Goal: Communication & Community: Answer question/provide support

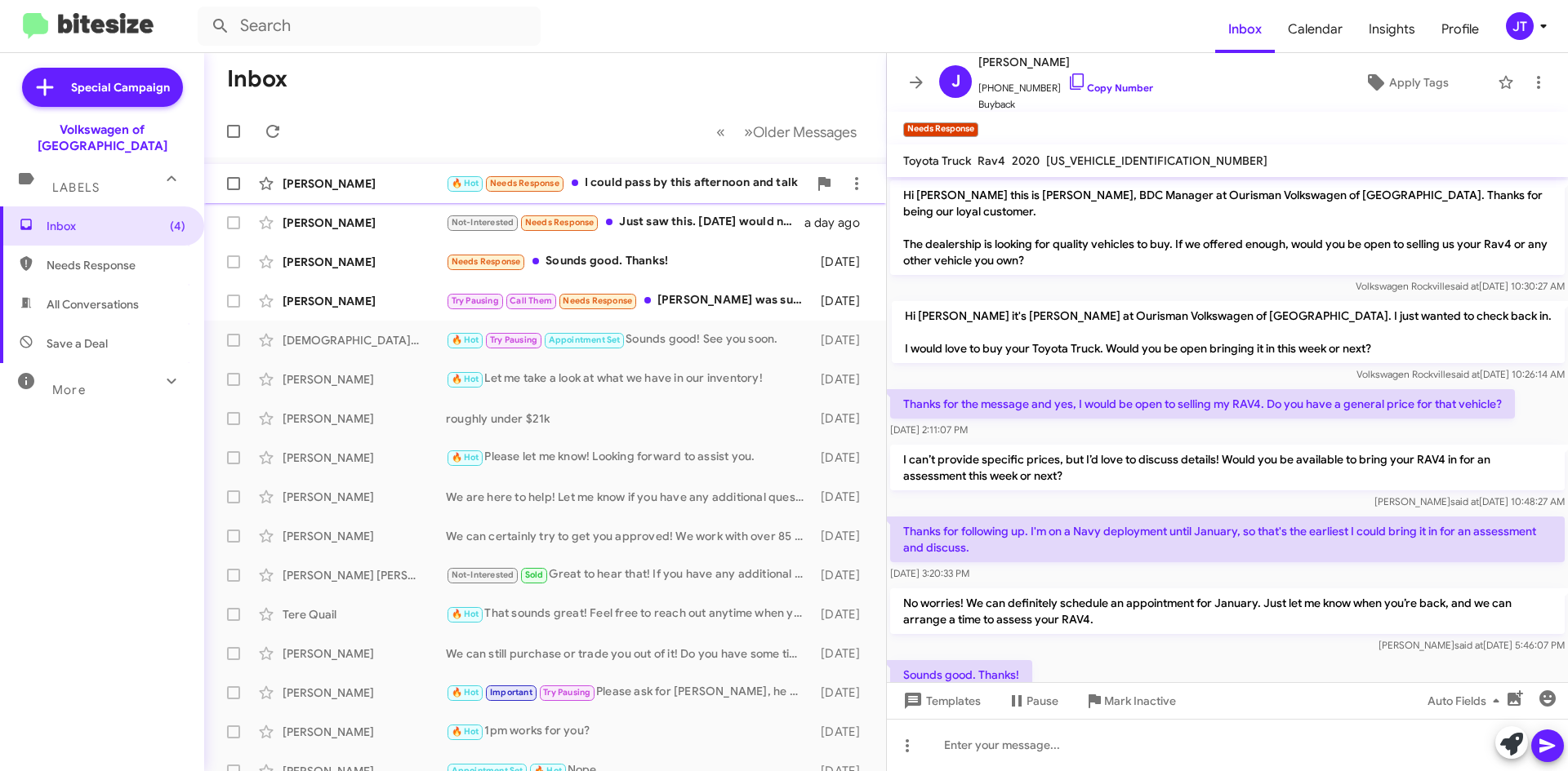
click at [402, 176] on div "Rafael Matas Trillo" at bounding box center [364, 183] width 164 height 16
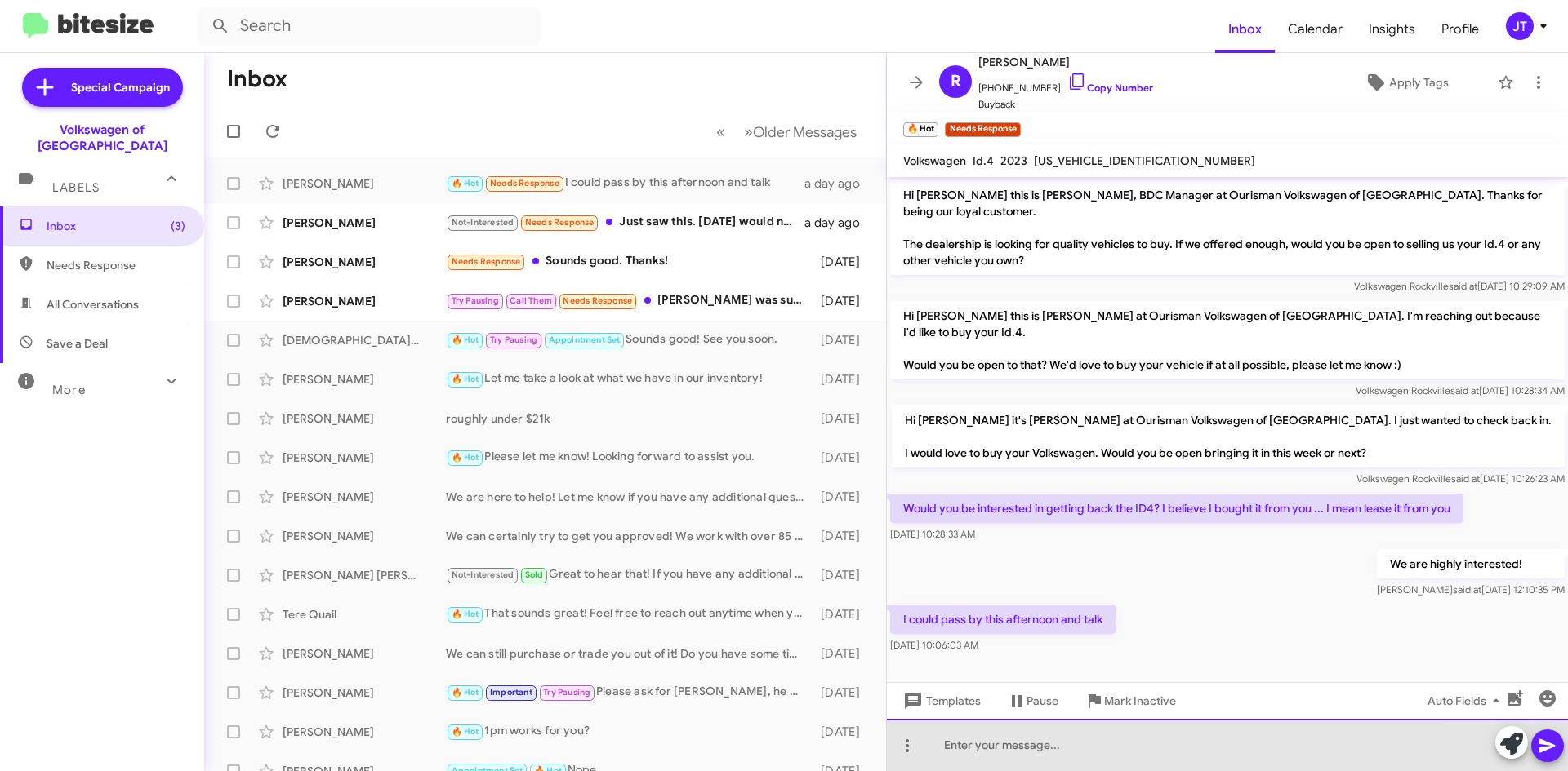
click at [986, 749] on div at bounding box center [1227, 745] width 681 height 53
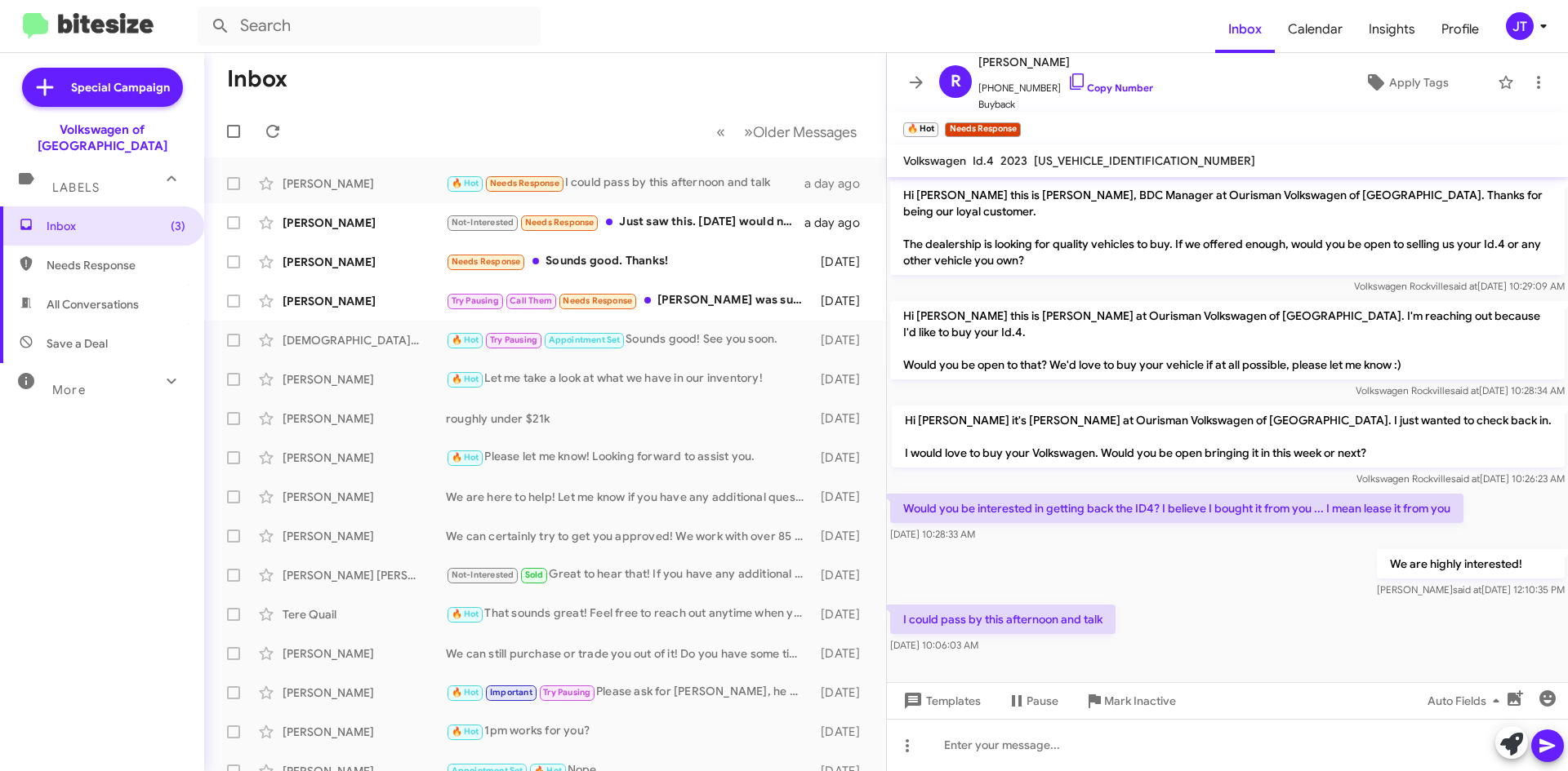
click at [1544, 25] on icon at bounding box center [1543, 27] width 6 height 4
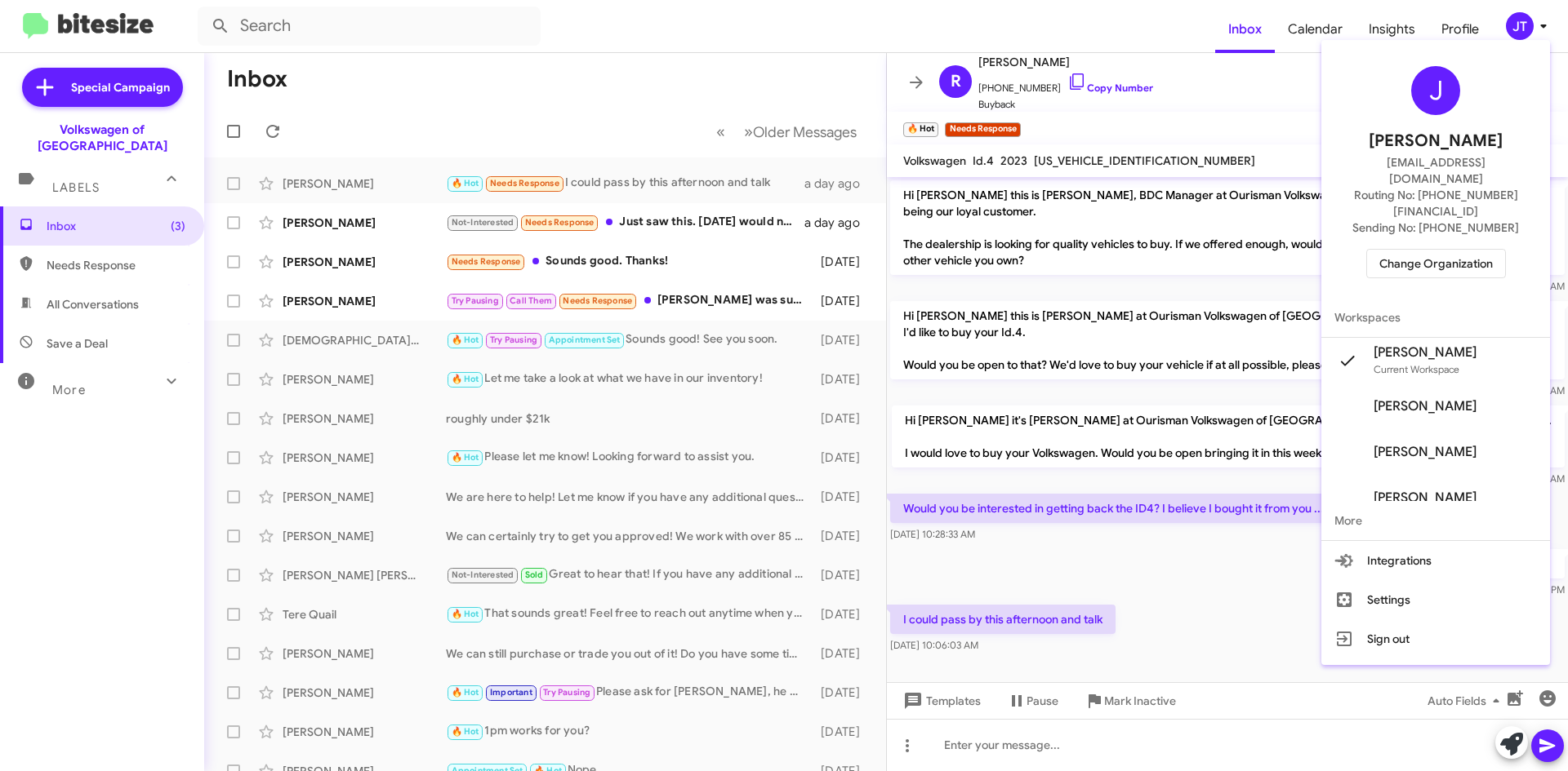
click at [1452, 209] on div "J Josh Tejeda jtejeda@ourismancars.com Routing No: +1 (301) 424-7800 Sending No…" at bounding box center [1435, 172] width 229 height 252
click at [1447, 250] on span "Change Organization" at bounding box center [1435, 263] width 114 height 28
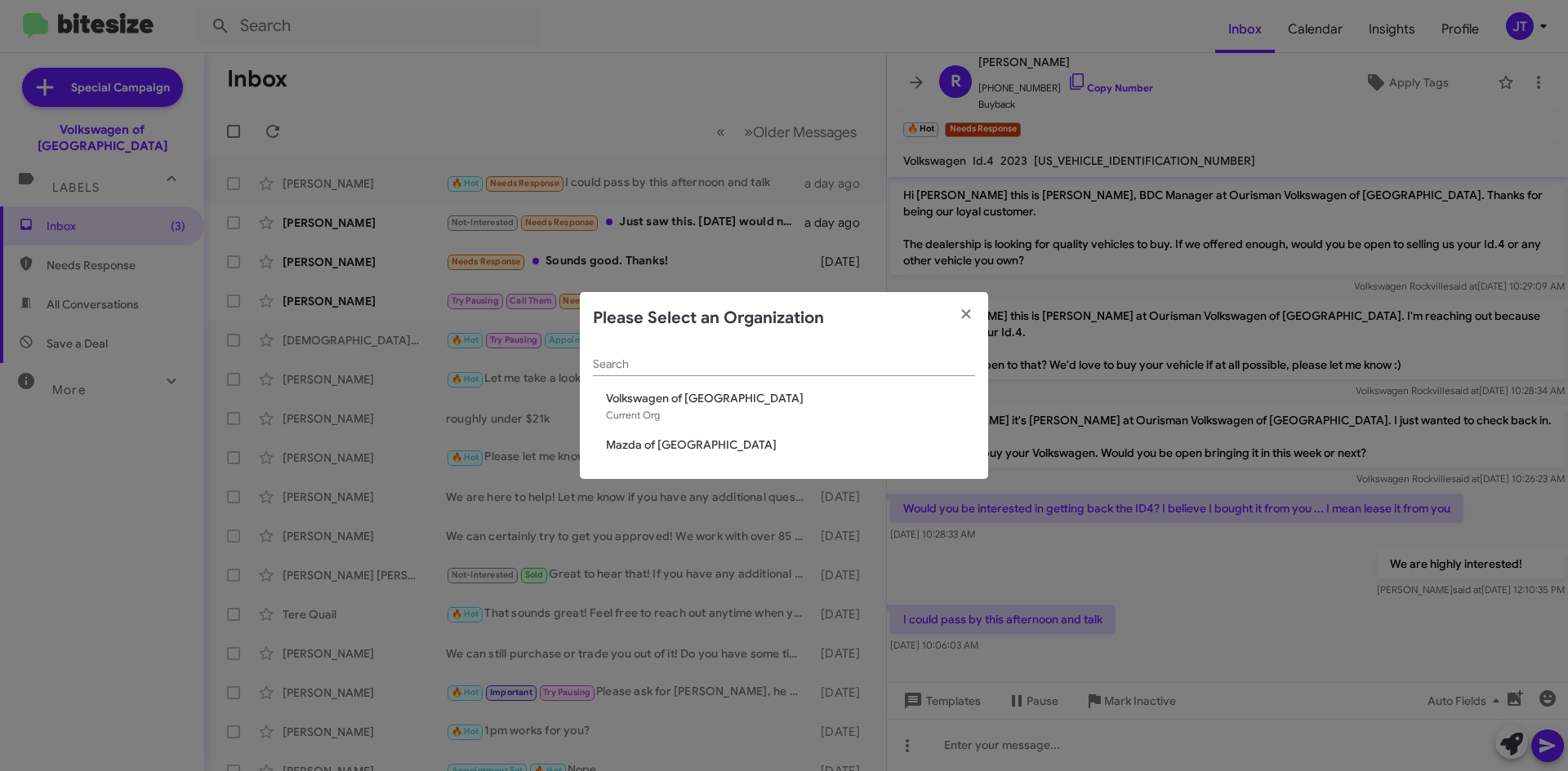
click at [686, 434] on div "Search Volkswagen of Rockville Current Org Mazda of Rockville" at bounding box center [784, 412] width 409 height 136
click at [676, 442] on span "Mazda of Rockville" at bounding box center [790, 445] width 369 height 16
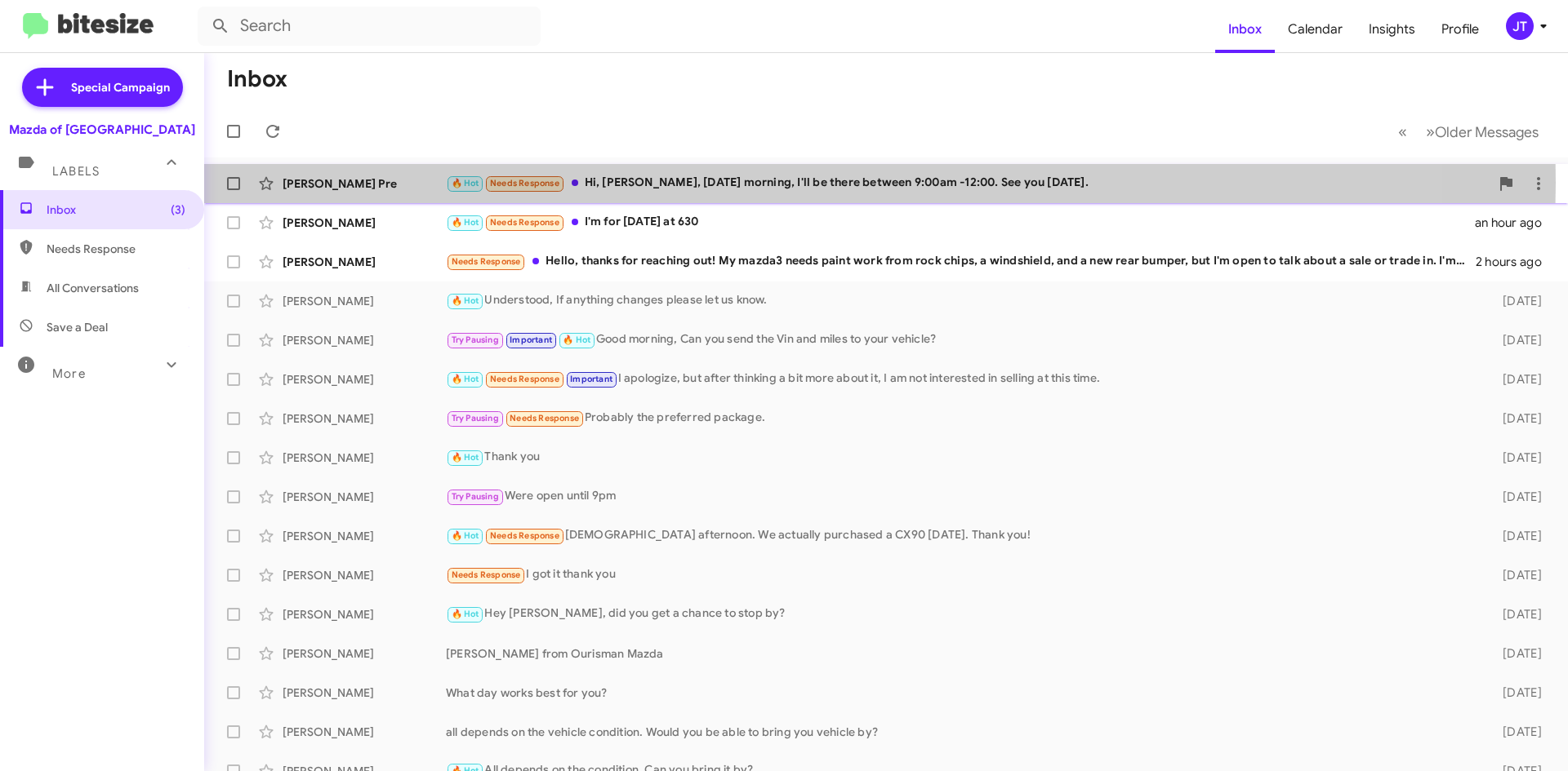
click at [772, 183] on div "🔥 Hot Needs Response Hi, Naim, Tomorrow morning, I'll be there between 9:00am -…" at bounding box center [967, 184] width 1044 height 19
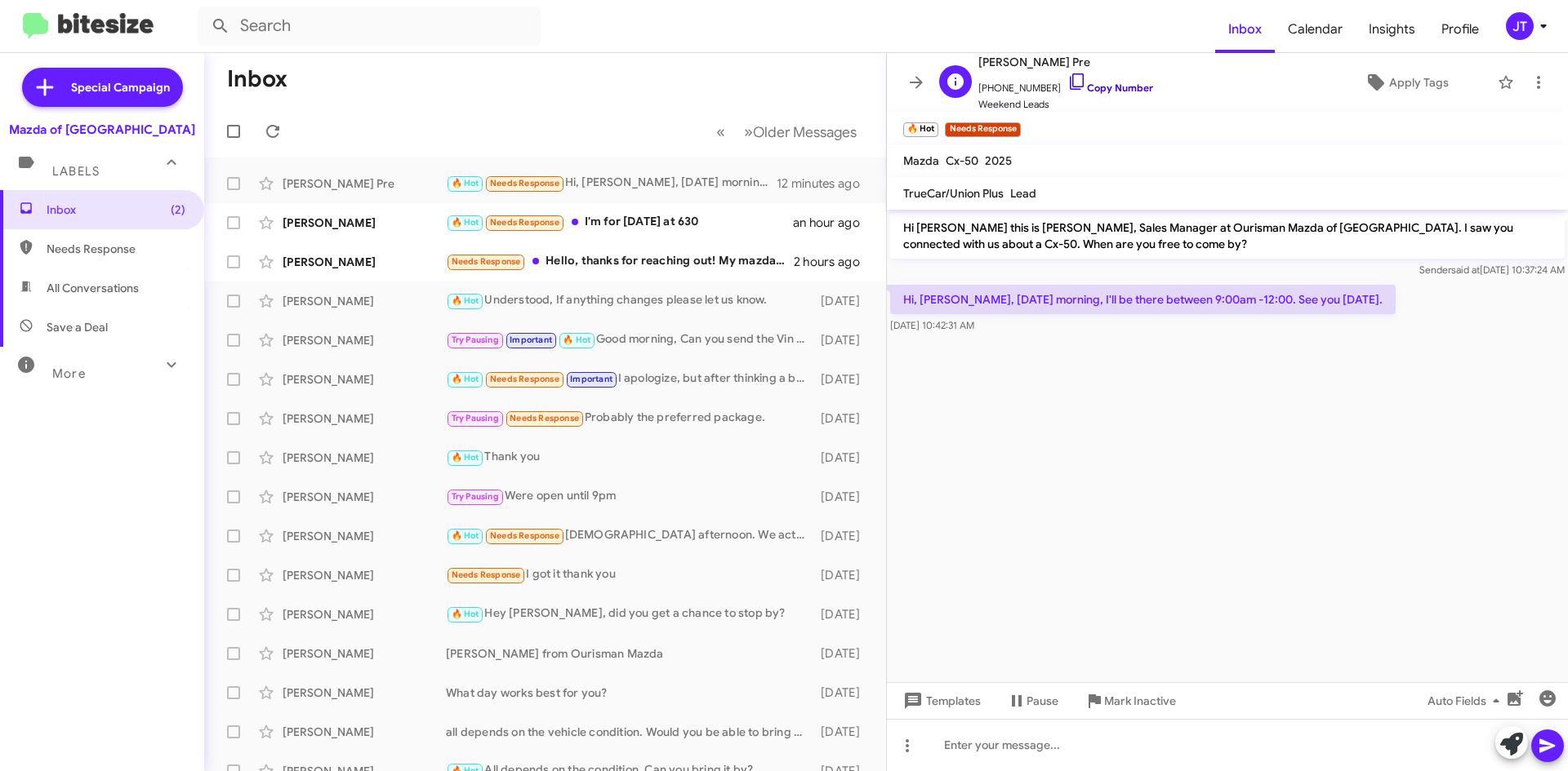
click at [1089, 83] on link "Copy Number" at bounding box center [1110, 87] width 86 height 12
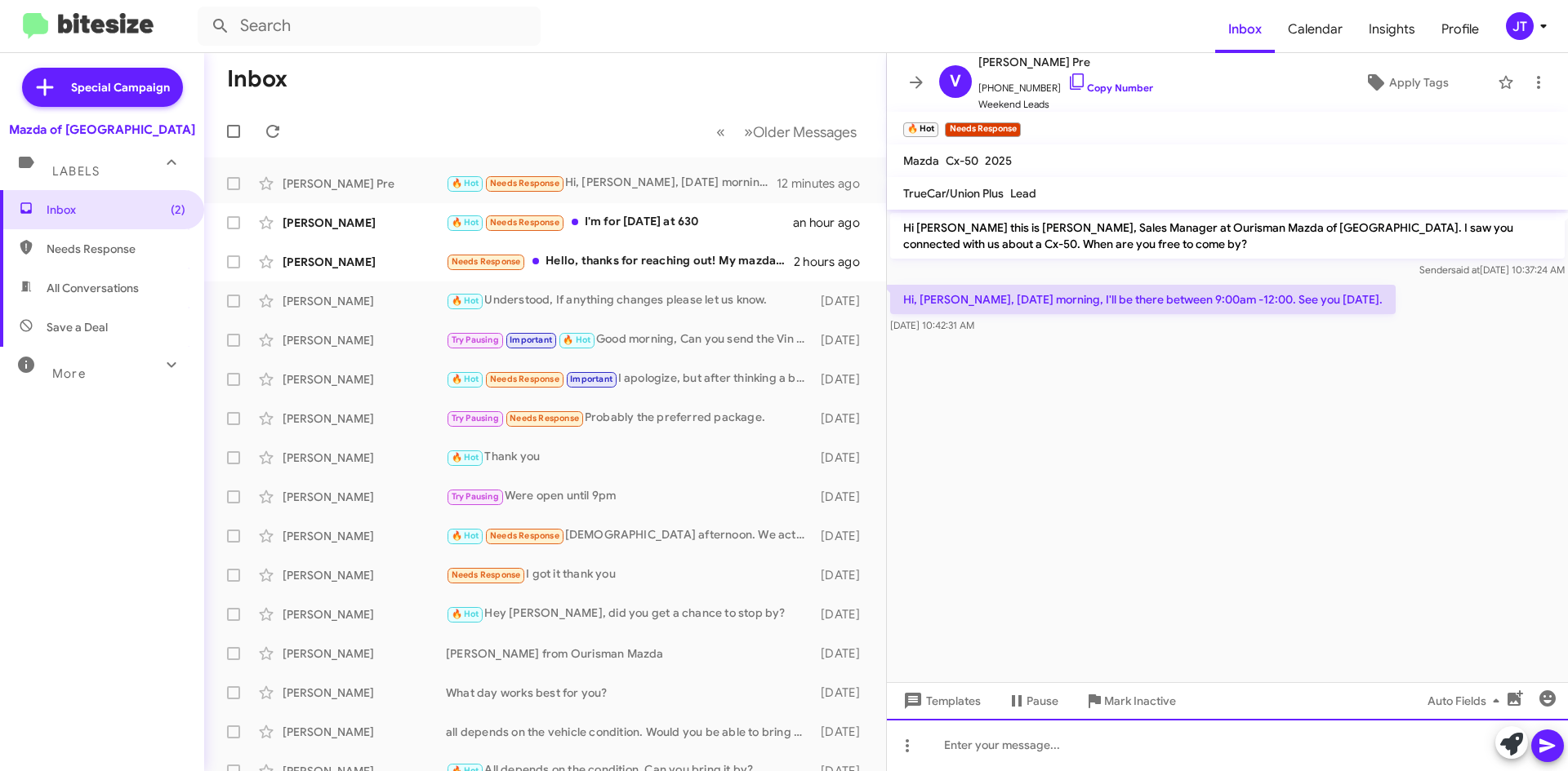
click at [954, 729] on div at bounding box center [1227, 745] width 681 height 53
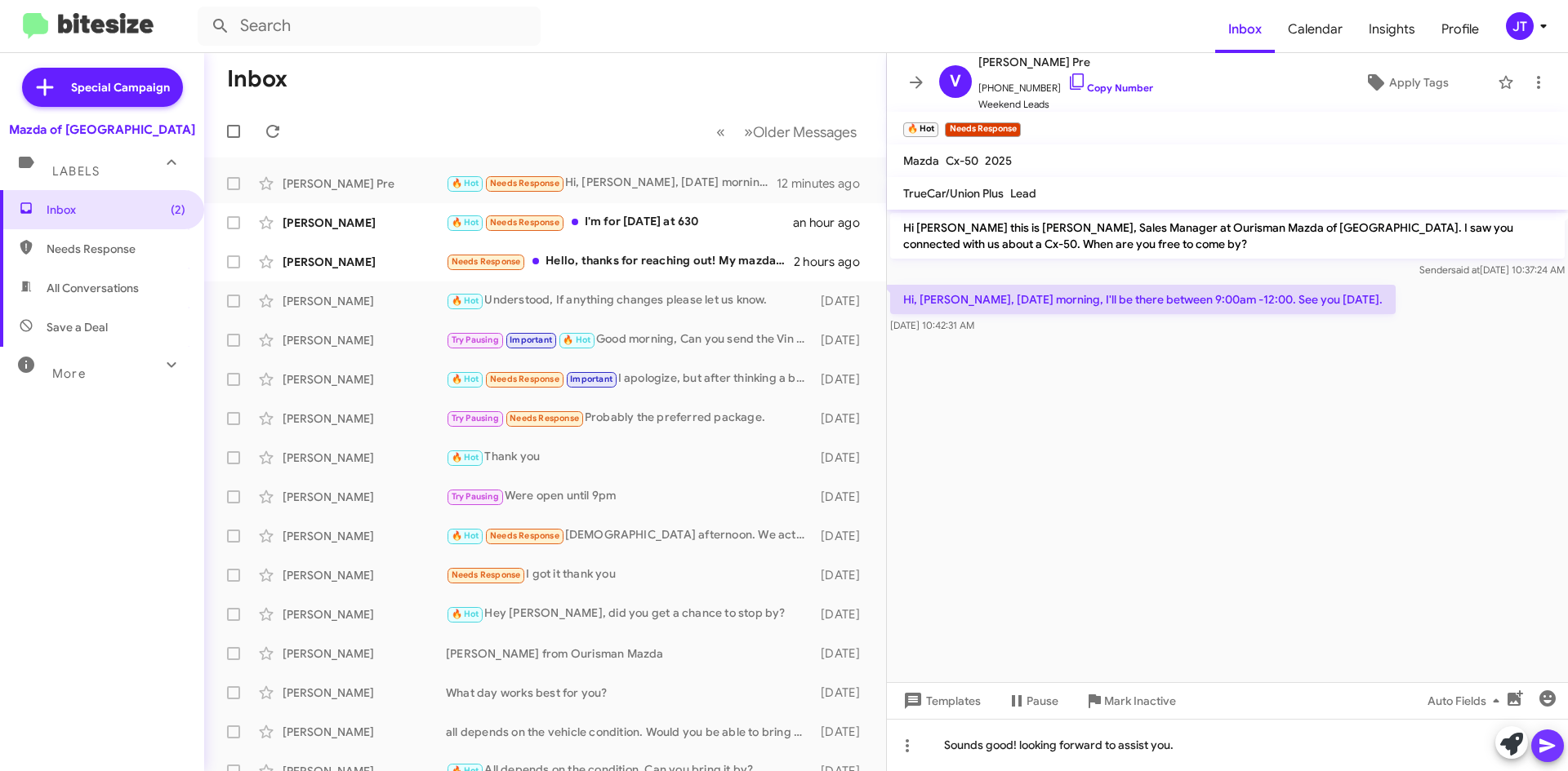
click at [1547, 738] on icon at bounding box center [1547, 746] width 19 height 19
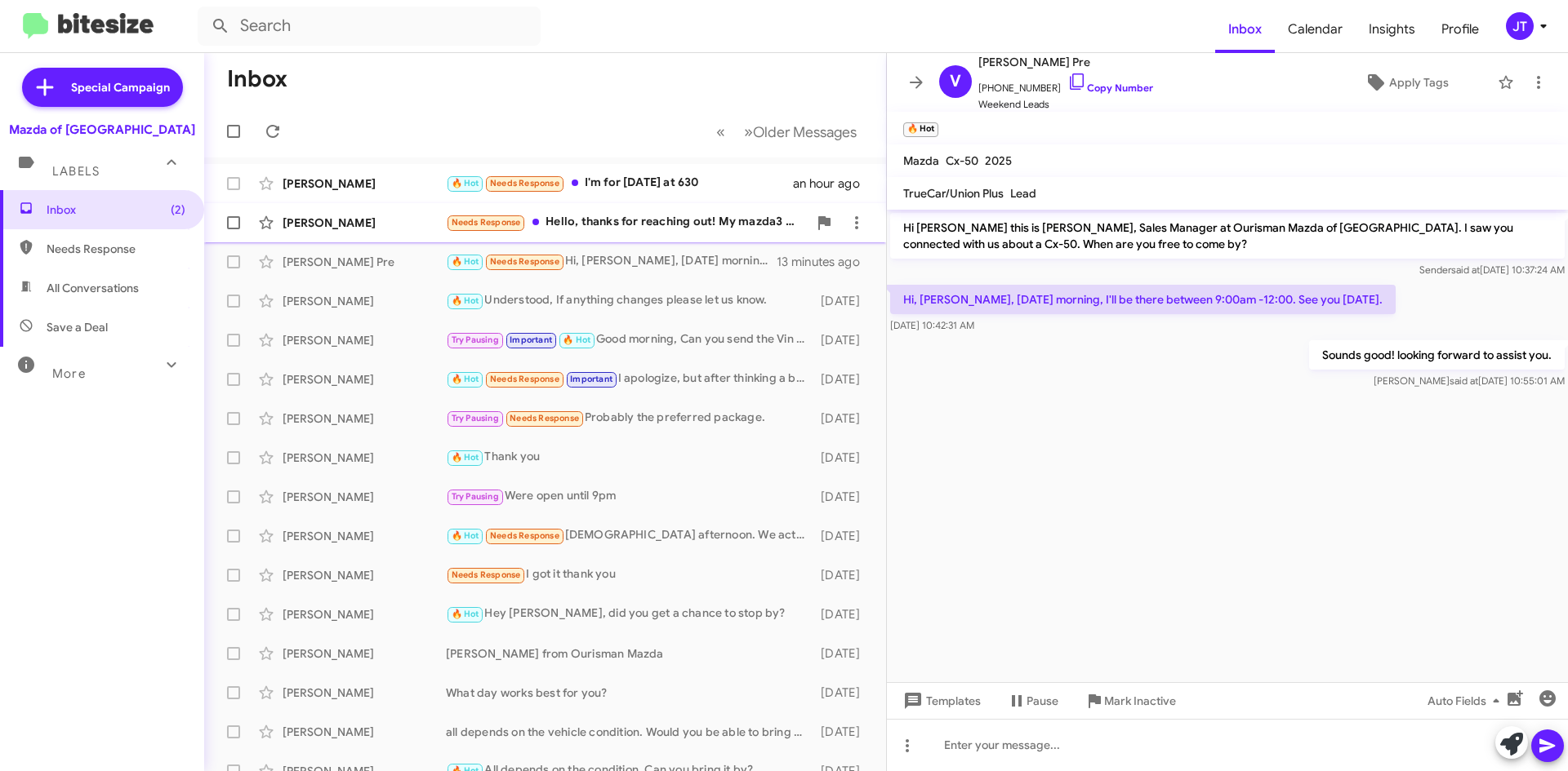
click at [667, 231] on div "Needs Response Hello, thanks for reaching out! My mazda3 needs paint work from …" at bounding box center [627, 223] width 362 height 19
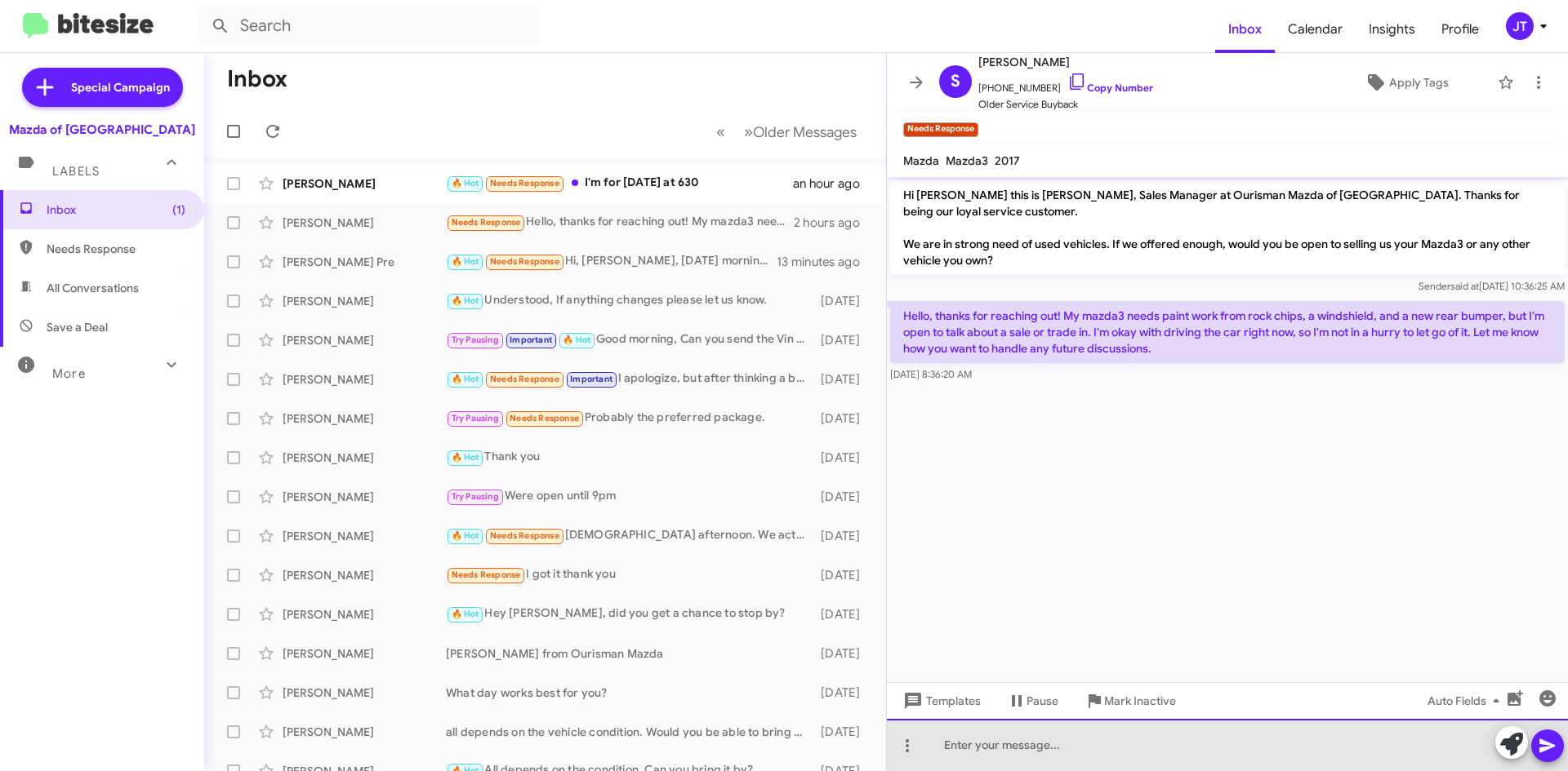
click at [1014, 749] on div at bounding box center [1227, 745] width 681 height 53
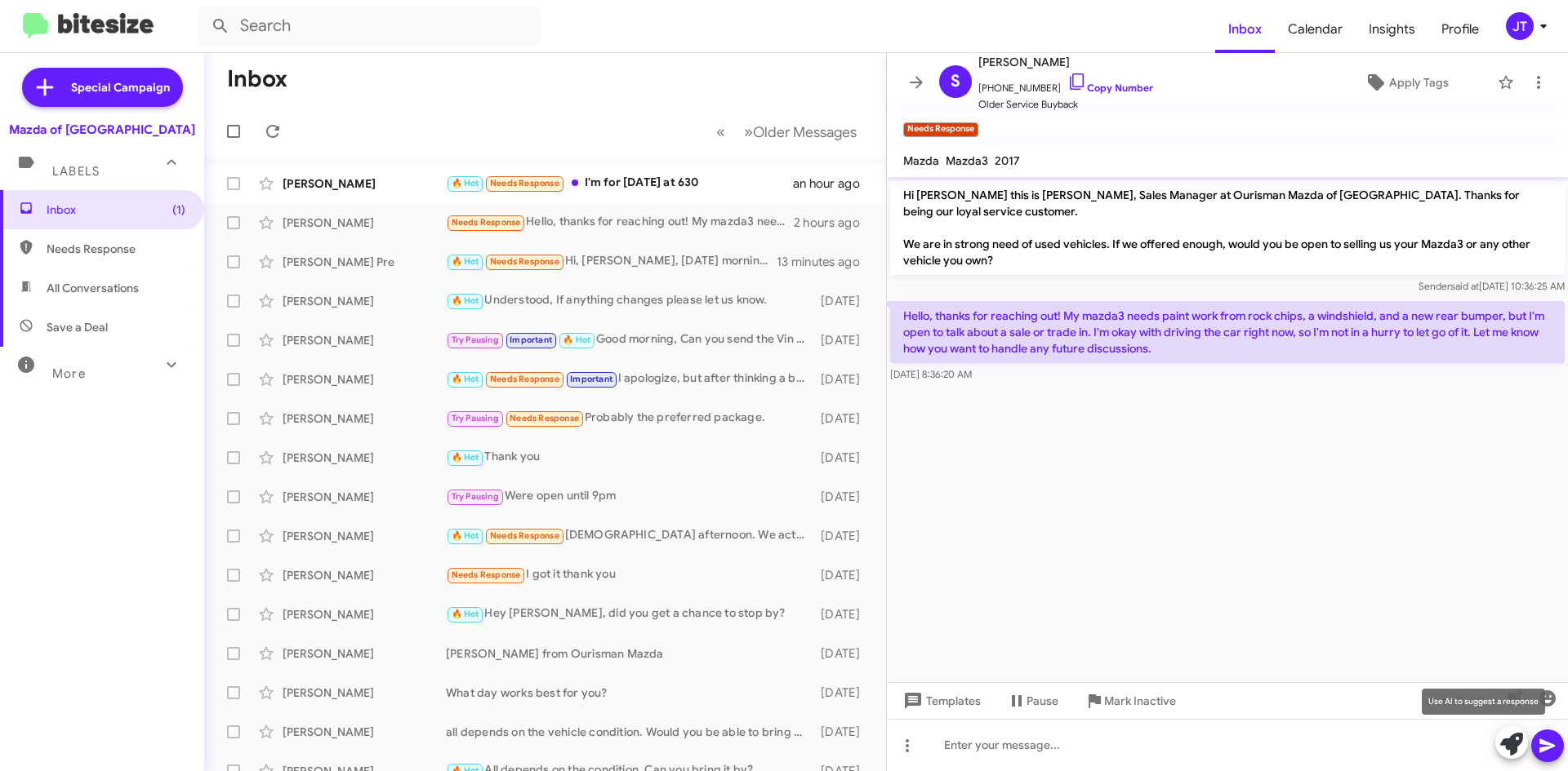
click at [1514, 749] on icon at bounding box center [1512, 744] width 23 height 23
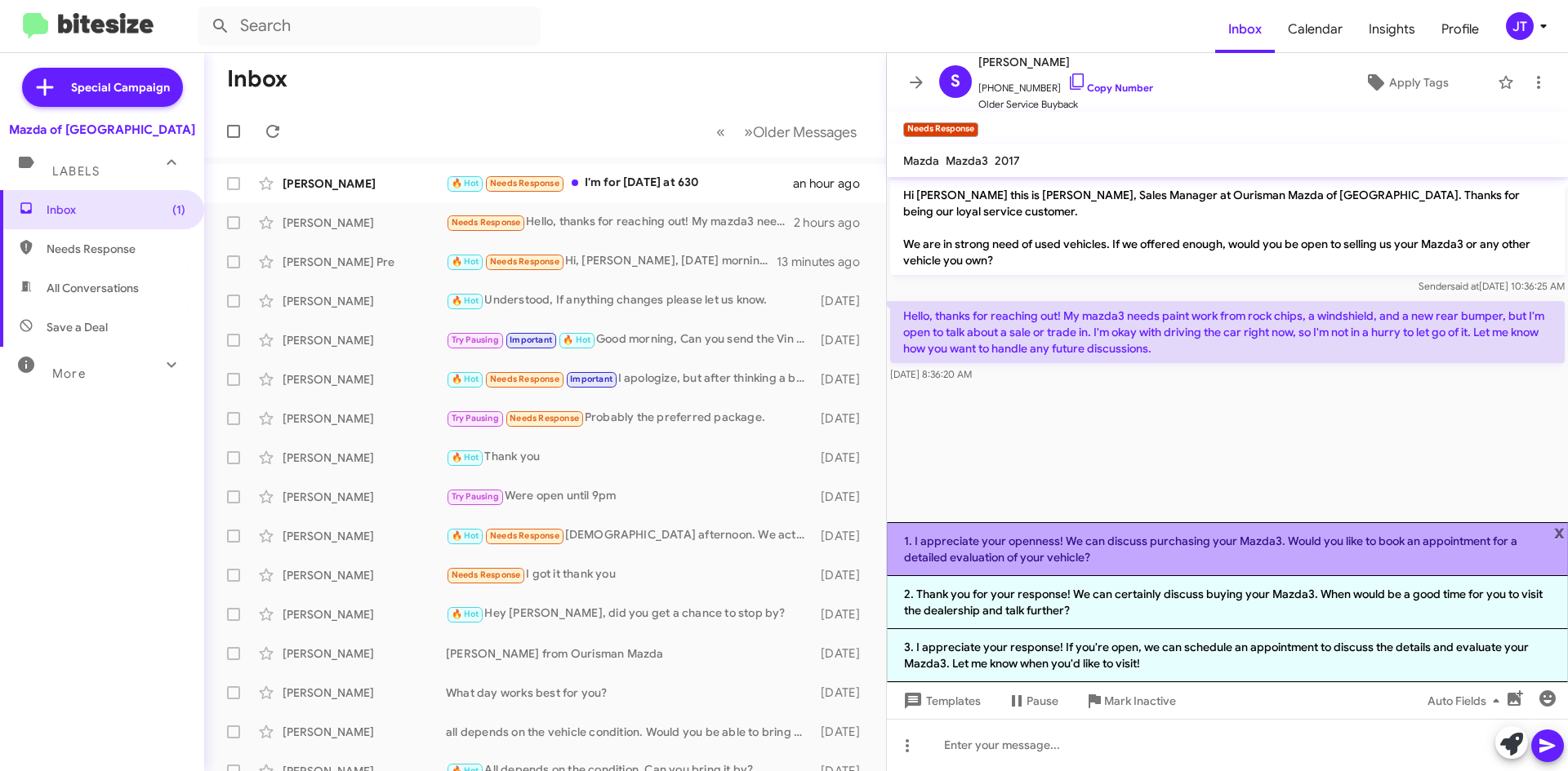
click at [1101, 544] on li "1. I appreciate your openness! We can discuss purchasing your Mazda3. Would you…" at bounding box center [1227, 549] width 681 height 54
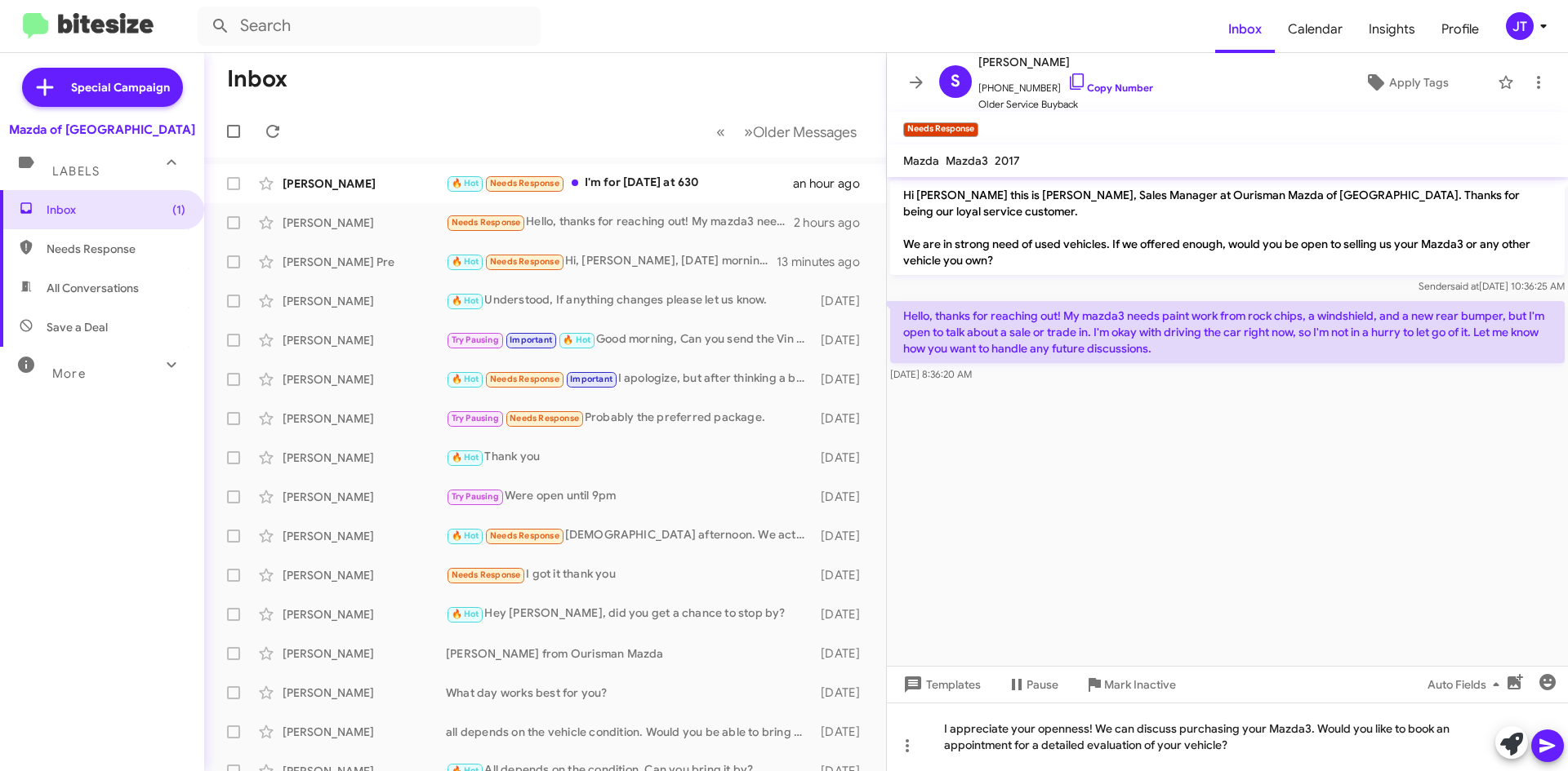
click at [1546, 746] on icon at bounding box center [1547, 746] width 19 height 19
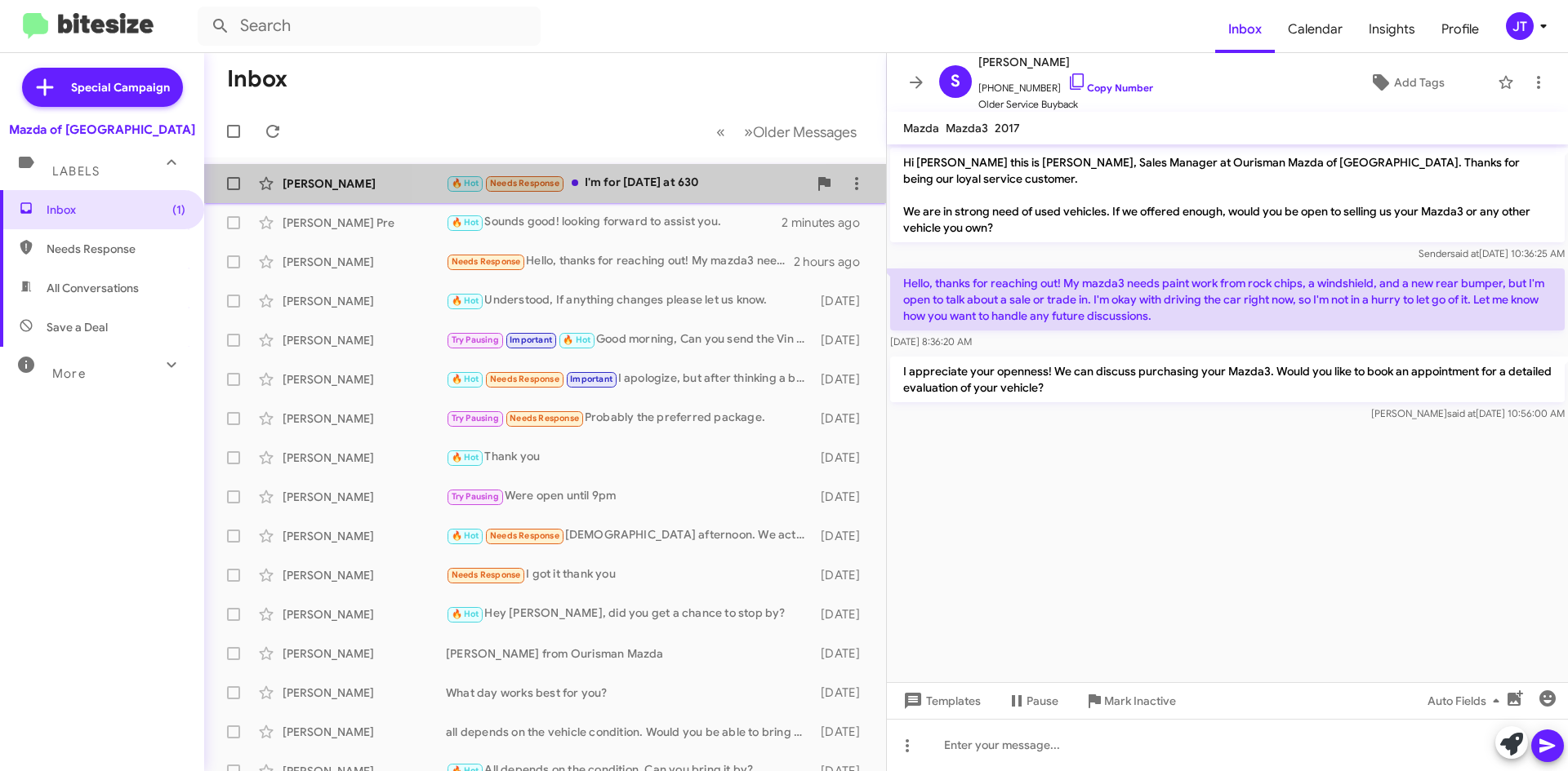
click at [643, 188] on div "🔥 Hot Needs Response I'm for Thursday at 630" at bounding box center [627, 184] width 362 height 19
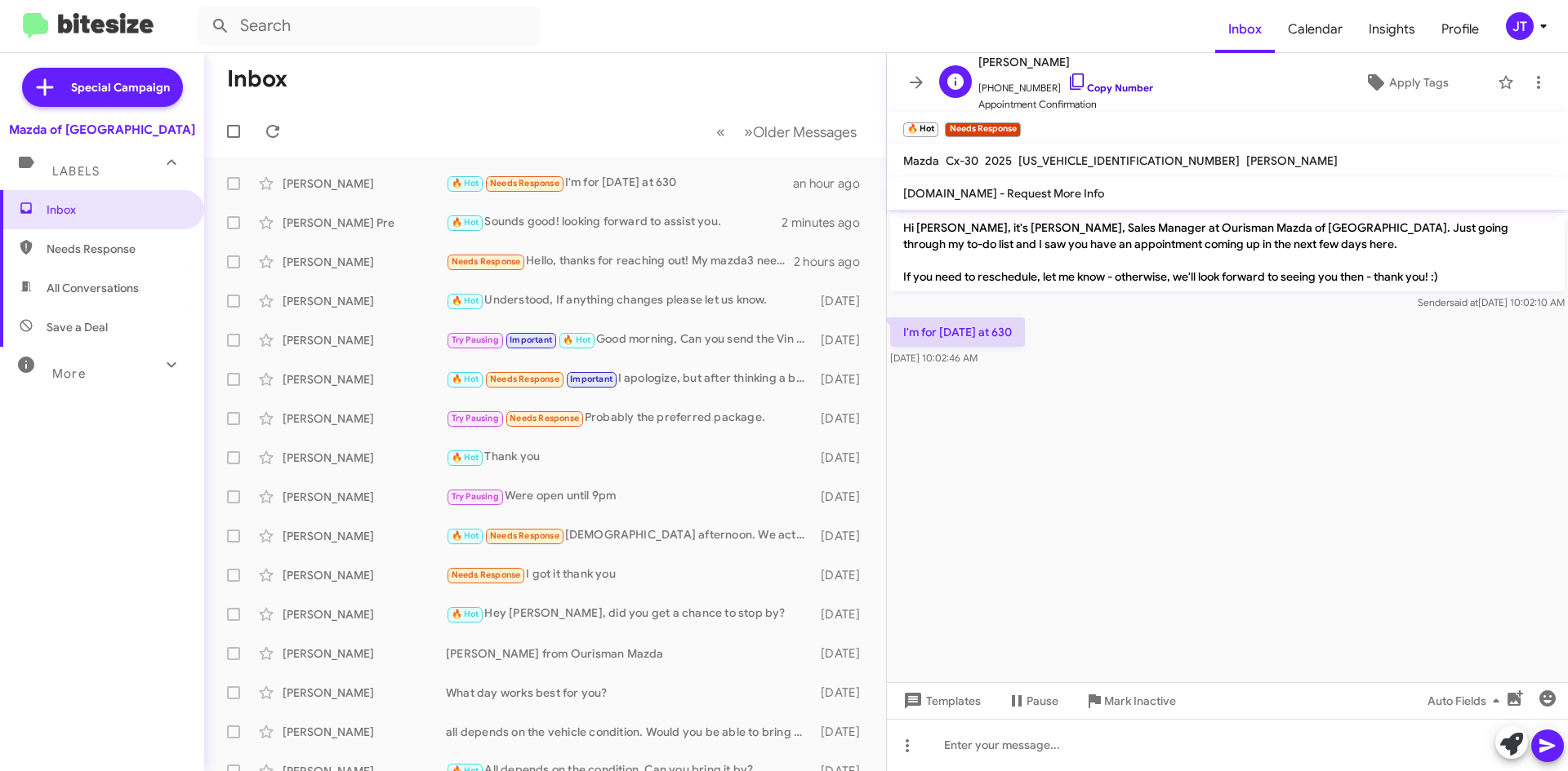
click at [1104, 86] on link "Copy Number" at bounding box center [1110, 87] width 86 height 12
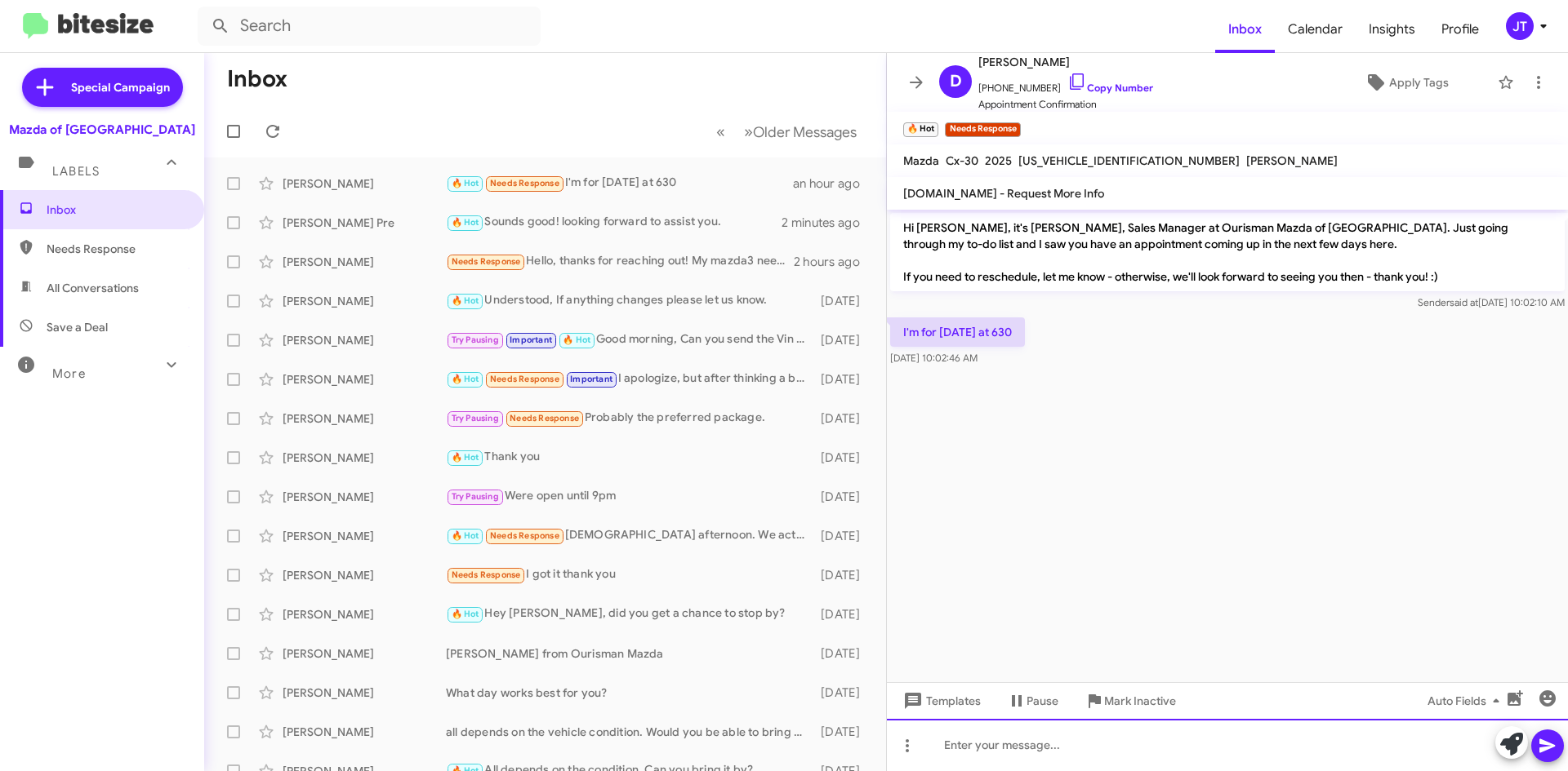
click at [1011, 741] on div at bounding box center [1227, 745] width 681 height 53
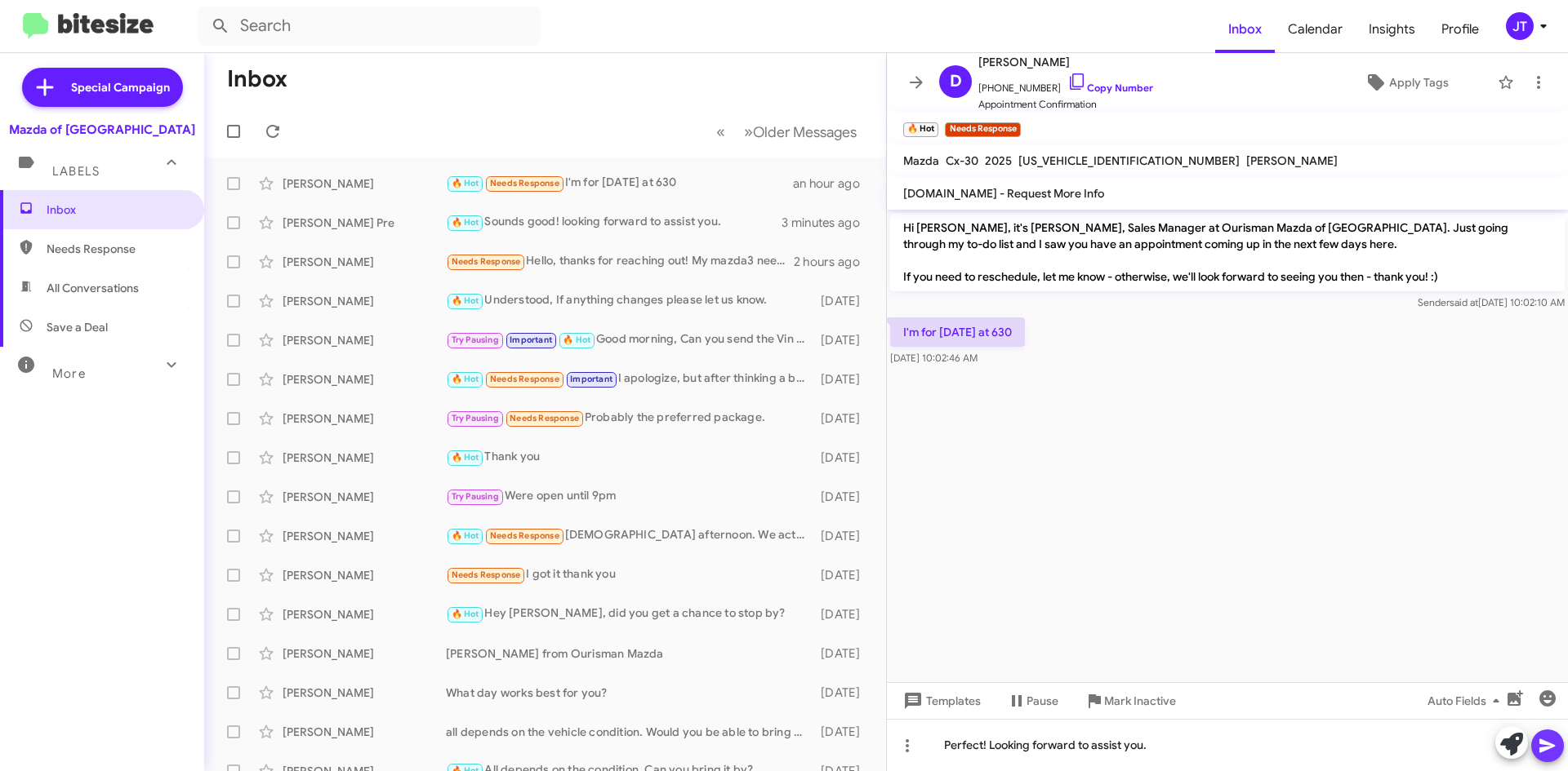
click at [1551, 751] on icon at bounding box center [1547, 746] width 19 height 19
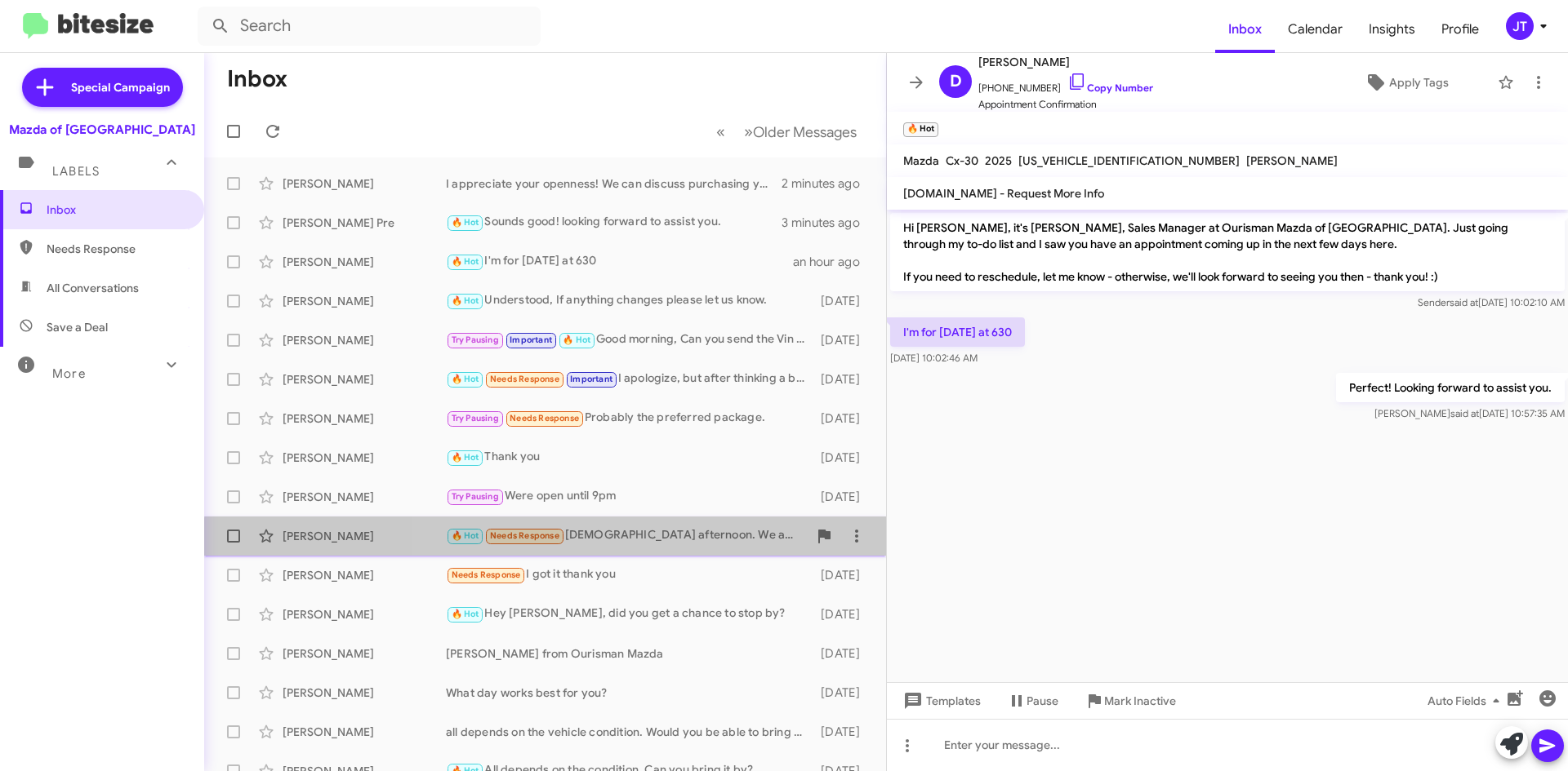
click at [691, 546] on div "Scott Leizman 🔥 Hot Needs Response God afternoon. We actually purchased a CX90 …" at bounding box center [544, 537] width 655 height 33
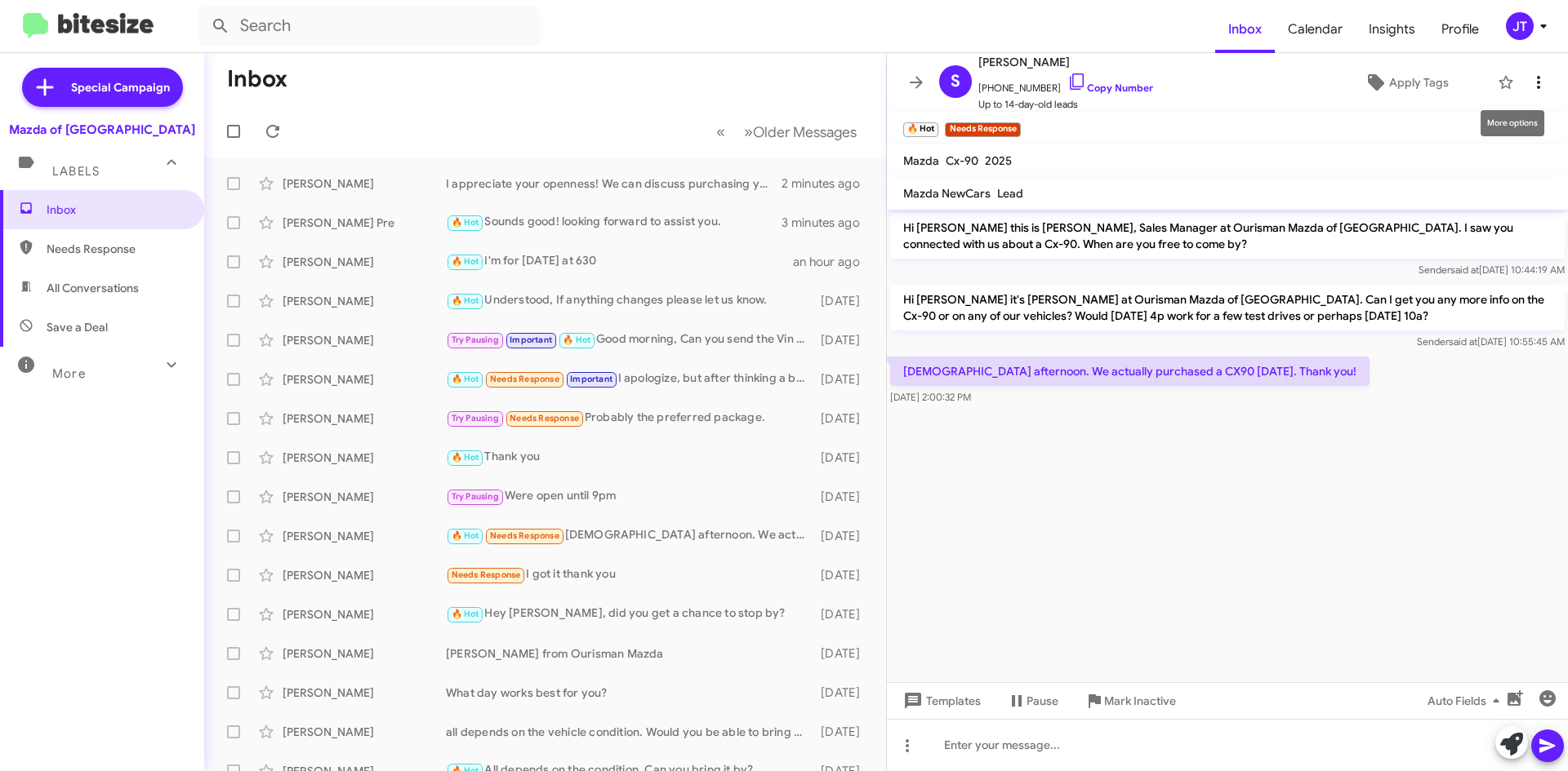
click at [1529, 76] on icon at bounding box center [1538, 82] width 19 height 19
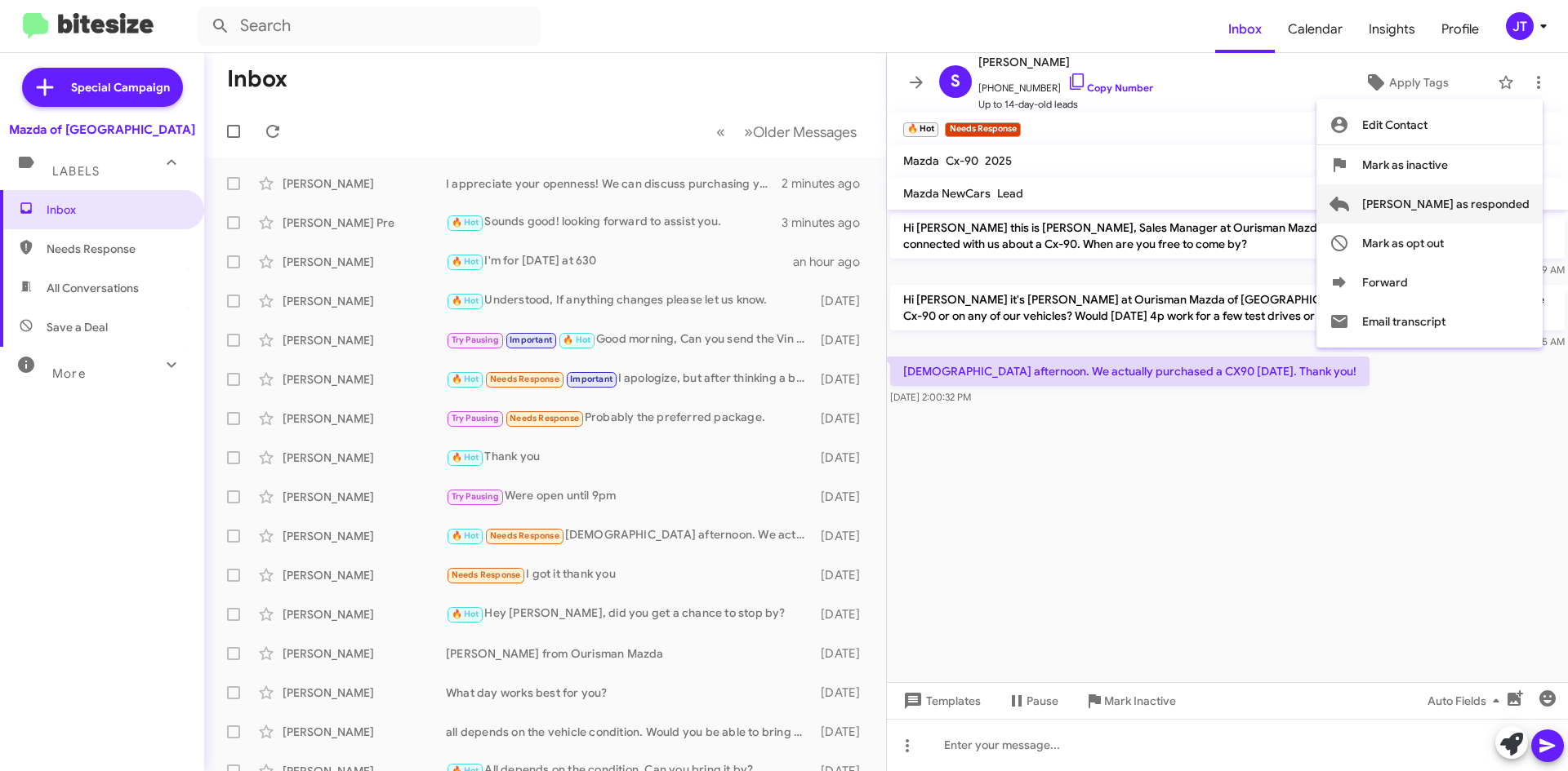
click at [1480, 205] on span "Mark as responded" at bounding box center [1446, 204] width 167 height 39
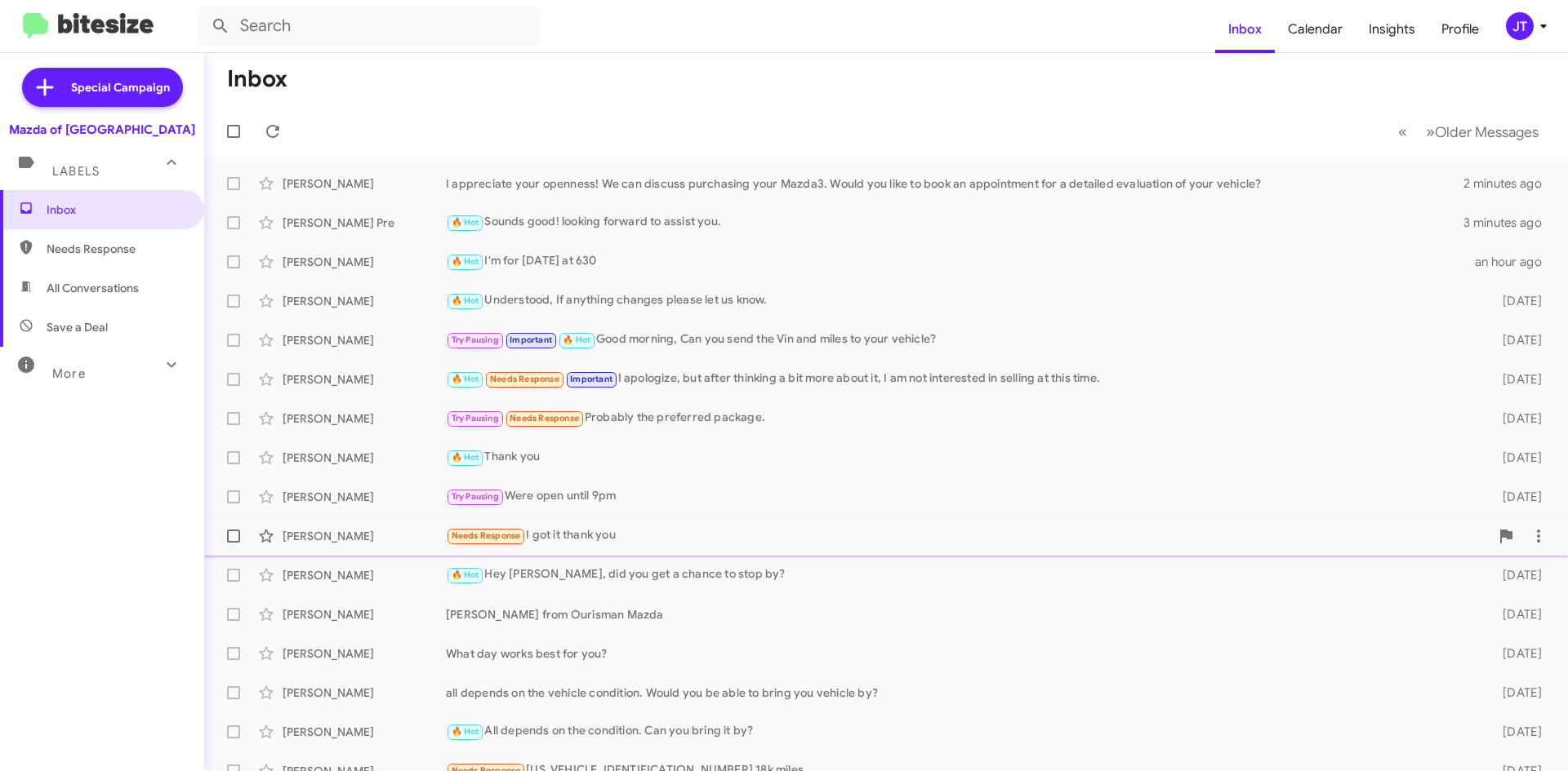
click at [632, 541] on div "Needs Response I got it thank you" at bounding box center [967, 536] width 1044 height 19
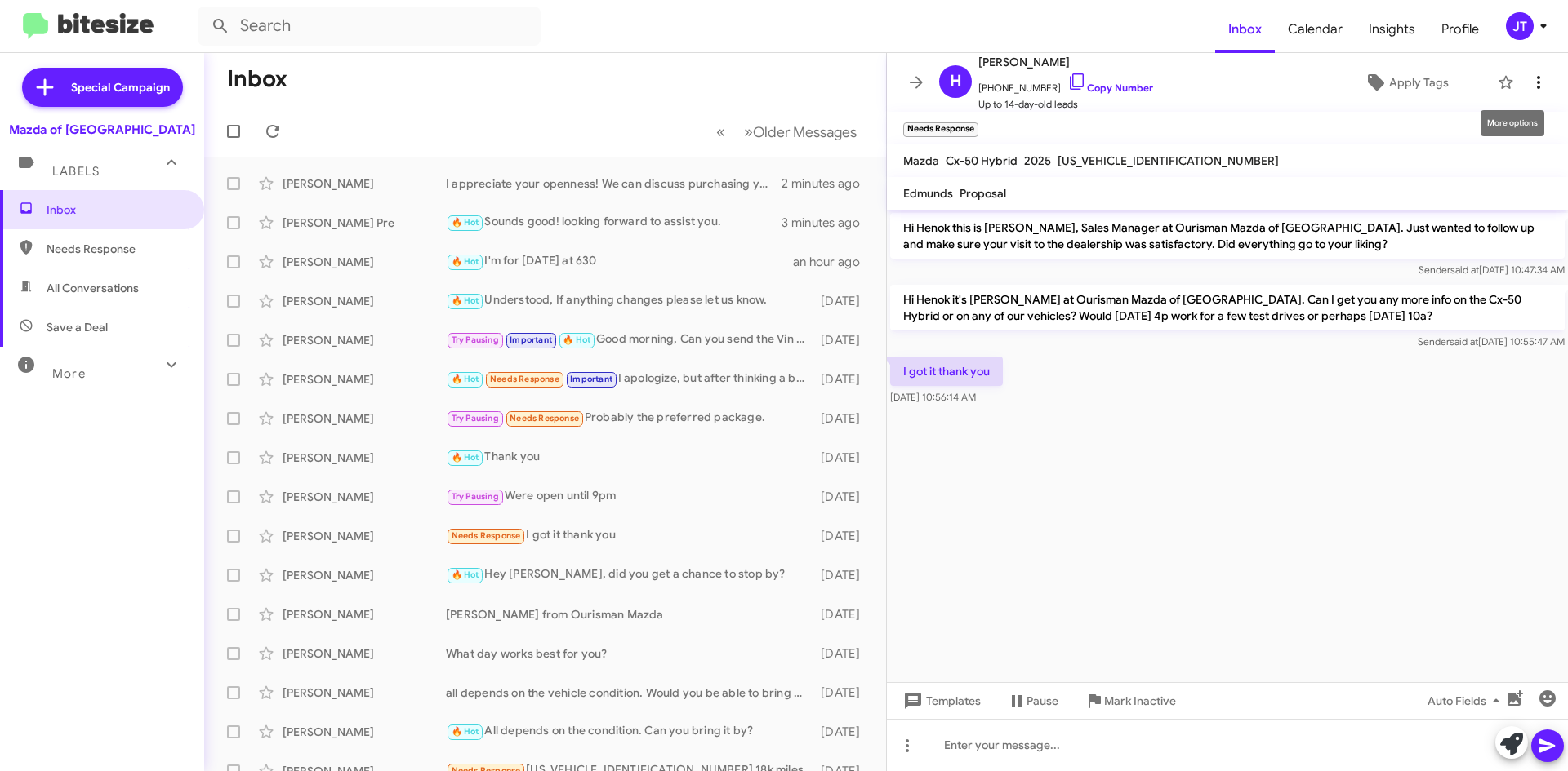
click at [1529, 77] on icon at bounding box center [1538, 82] width 19 height 19
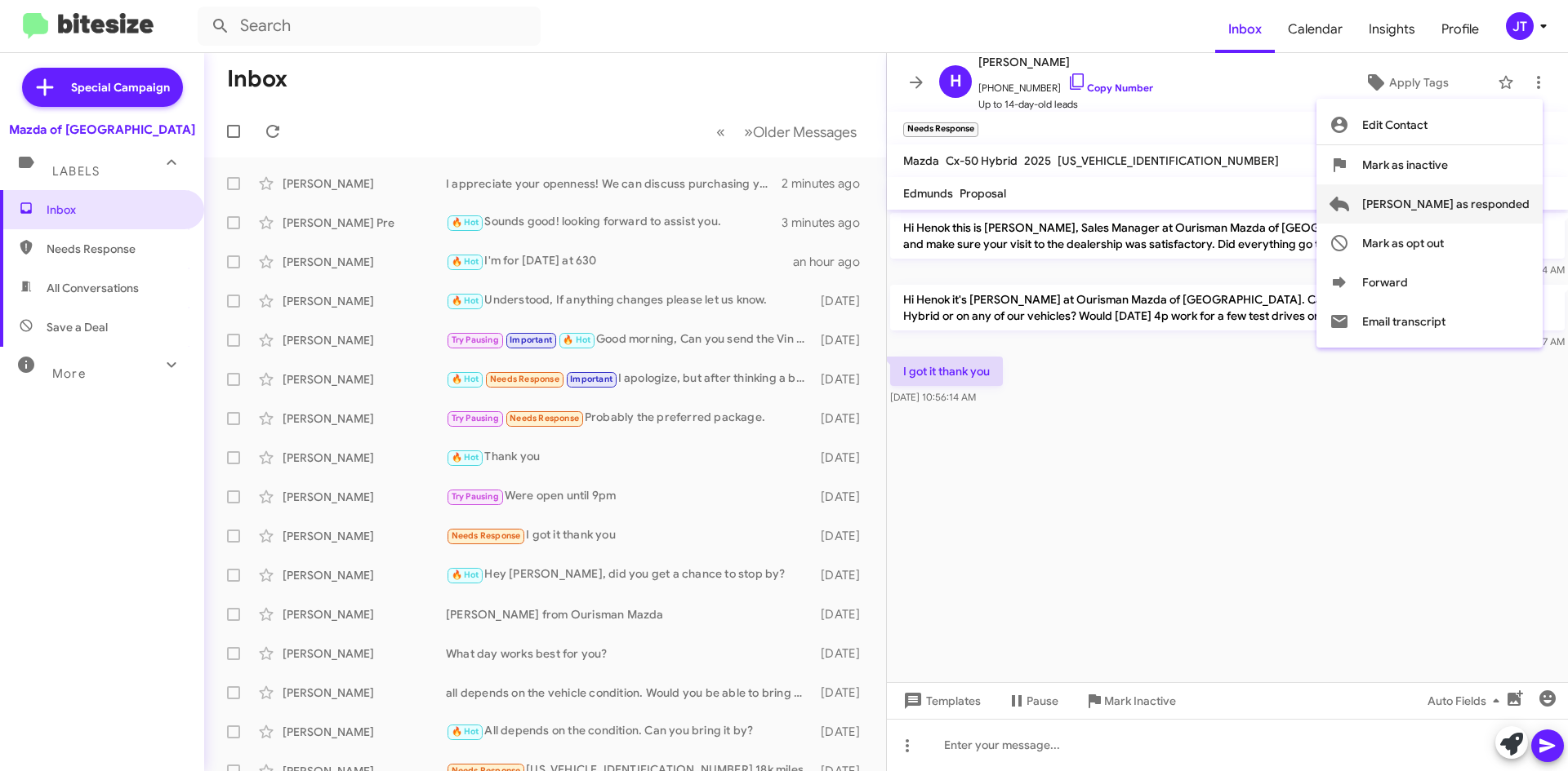
click at [1485, 204] on span "Mark as responded" at bounding box center [1446, 204] width 167 height 39
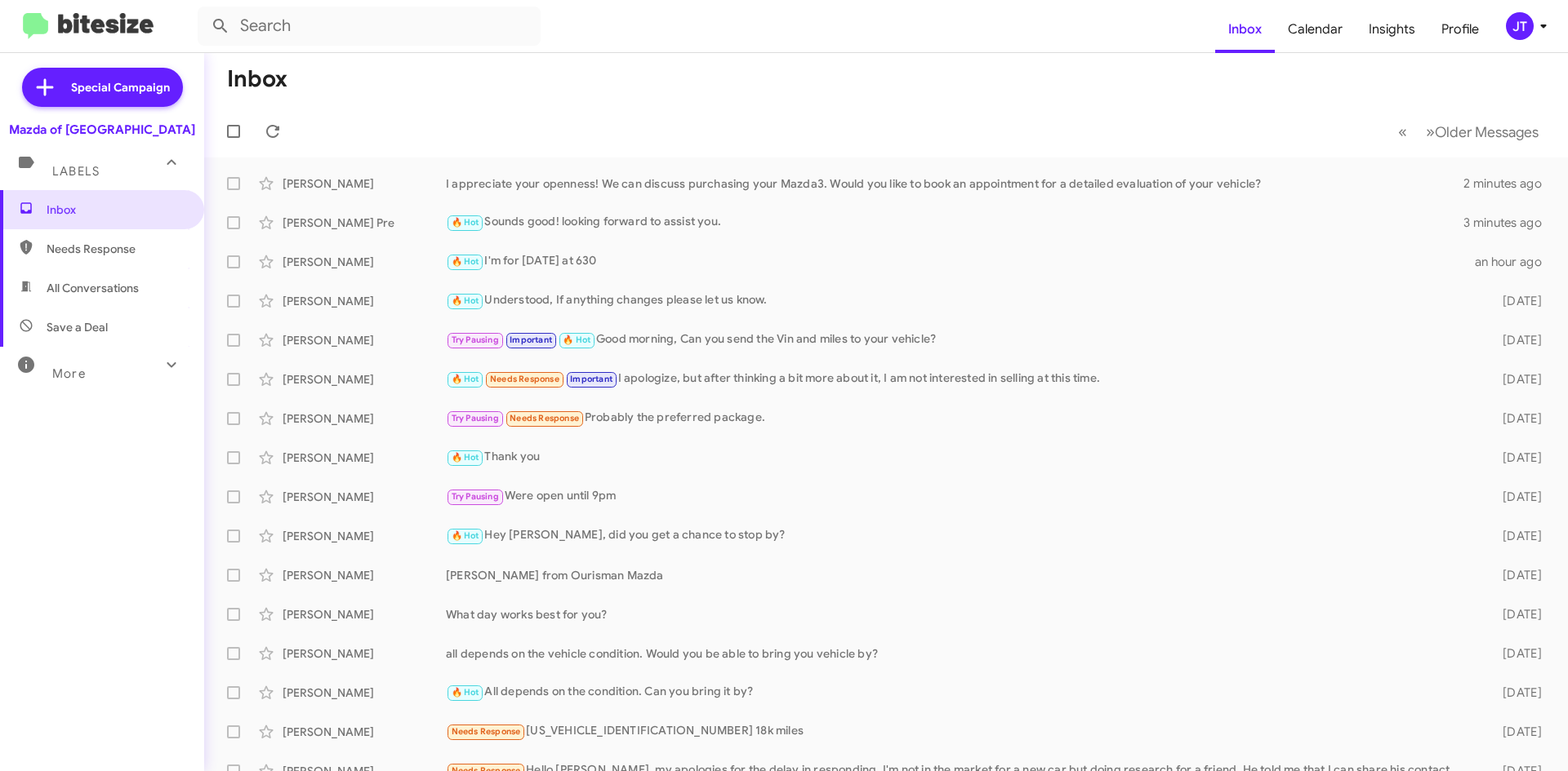
click at [1531, 18] on span "JT" at bounding box center [1529, 26] width 49 height 28
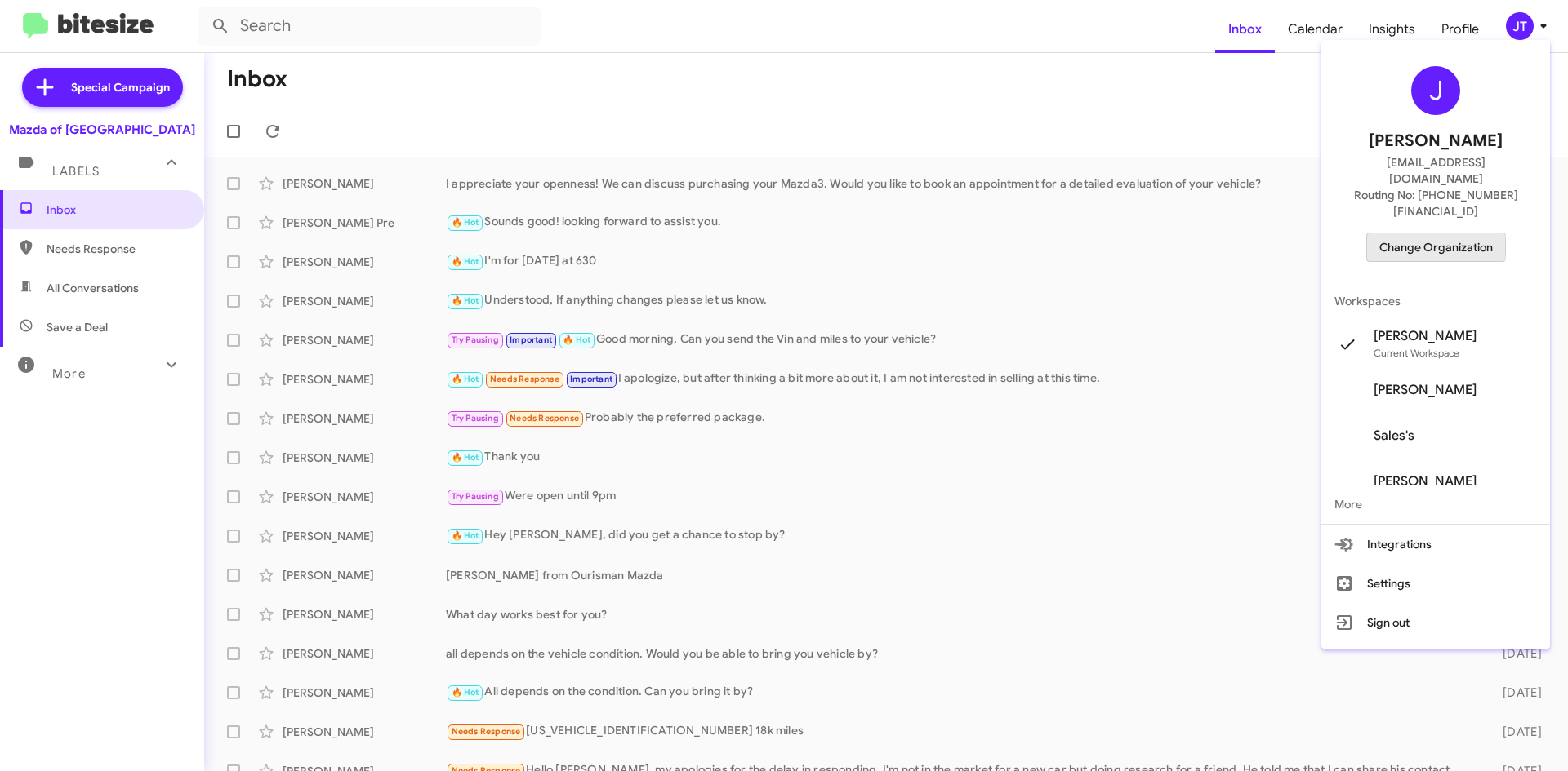
click at [1432, 233] on span "Change Organization" at bounding box center [1435, 247] width 114 height 28
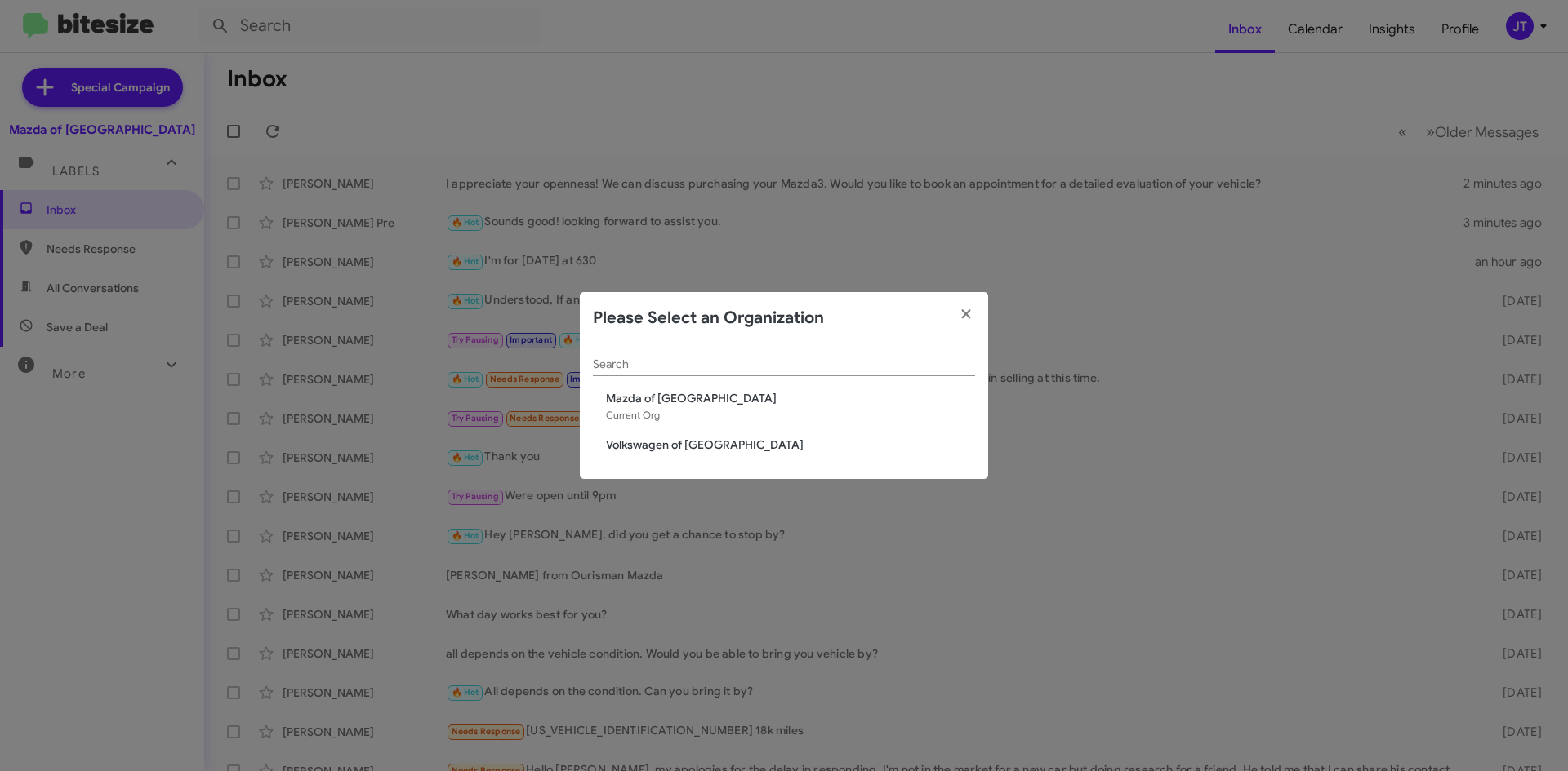
click at [656, 449] on span "Volkswagen of [GEOGRAPHIC_DATA]" at bounding box center [790, 445] width 369 height 16
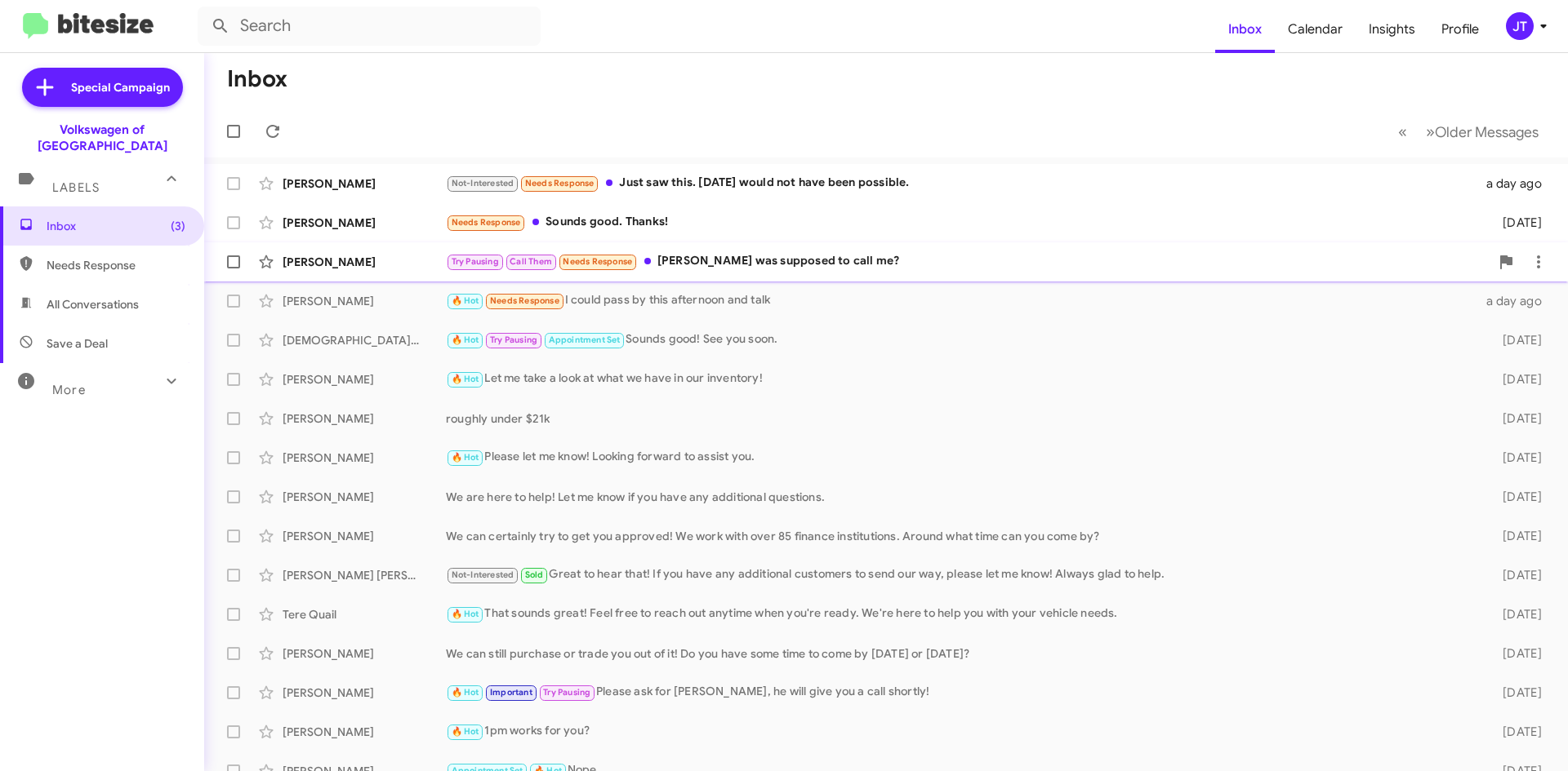
click at [733, 265] on div "Try Pausing Call Them Needs Response TJ was supposed to call me?" at bounding box center [967, 262] width 1044 height 19
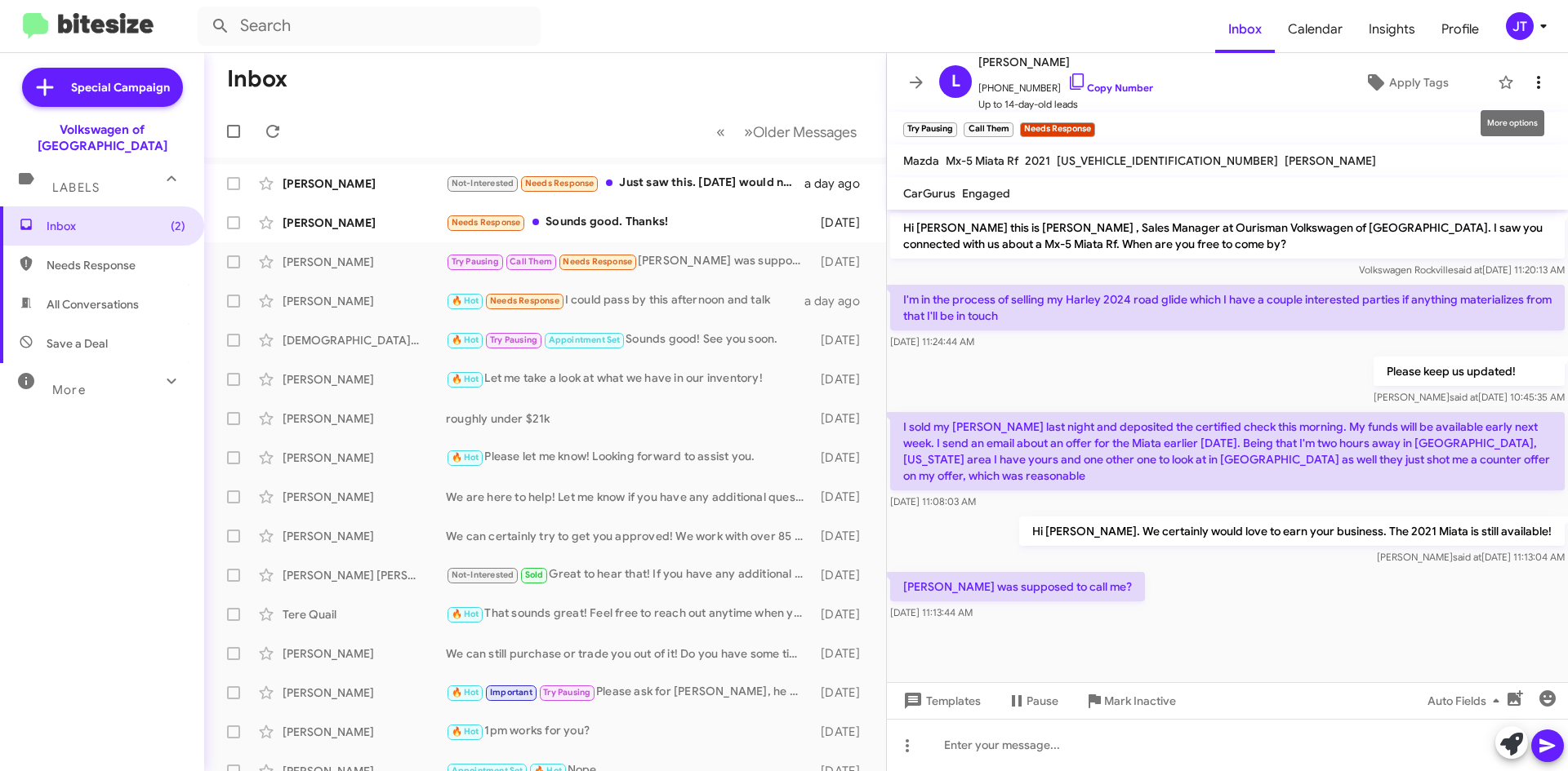
click at [1536, 83] on icon at bounding box center [1537, 82] width 3 height 13
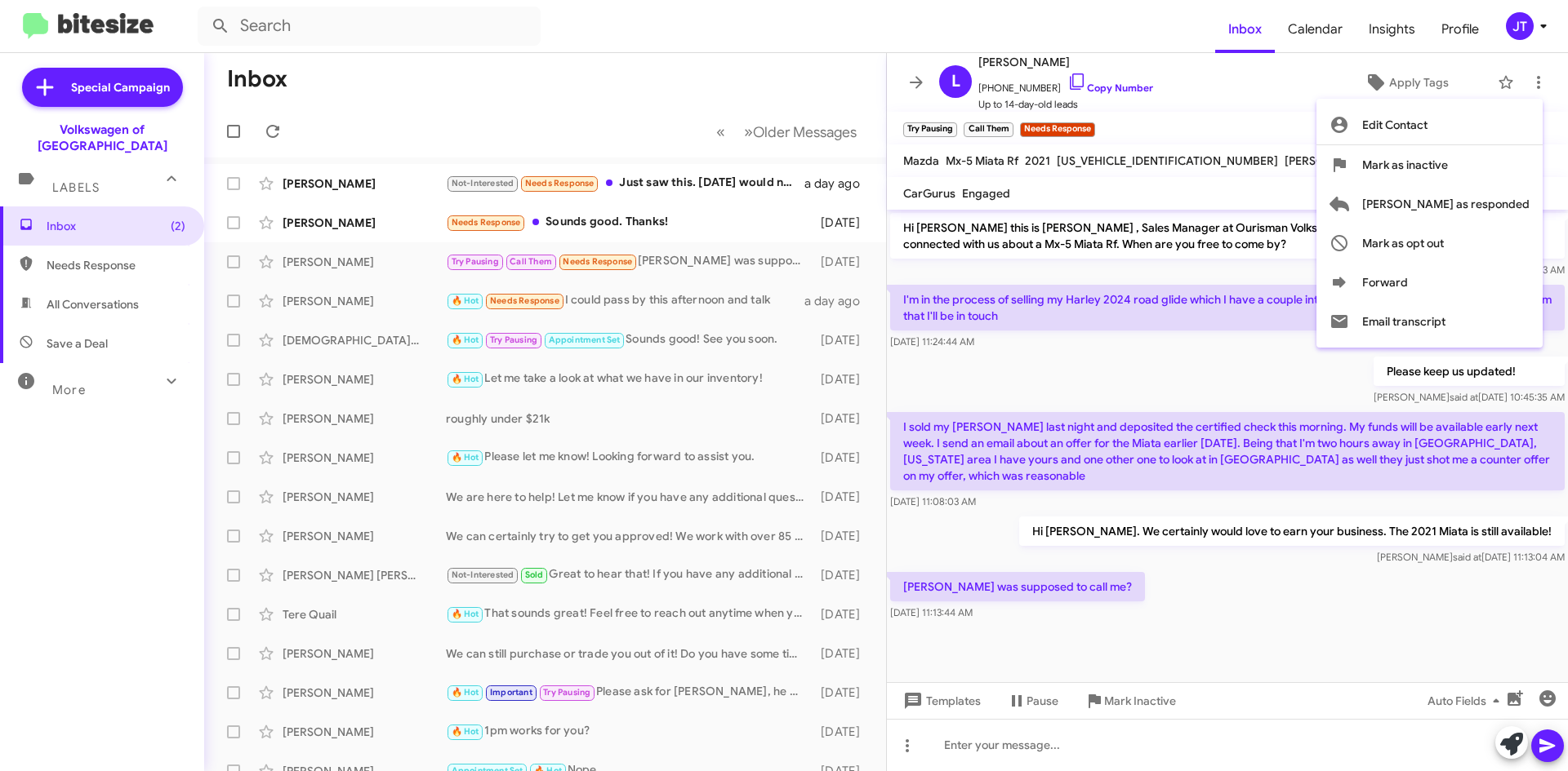
click at [1223, 107] on div at bounding box center [784, 386] width 1568 height 771
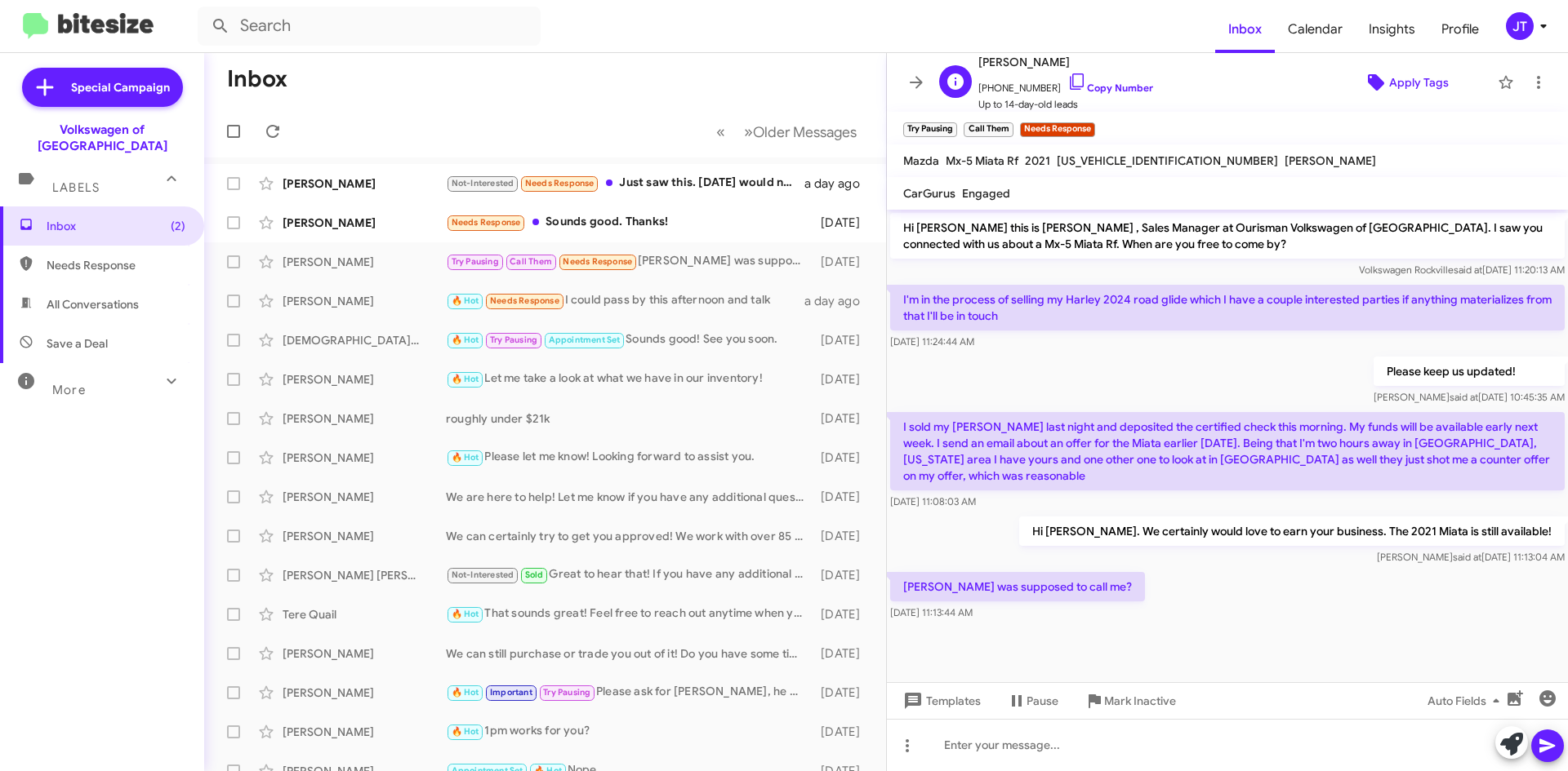
click at [1374, 77] on icon at bounding box center [1376, 82] width 19 height 19
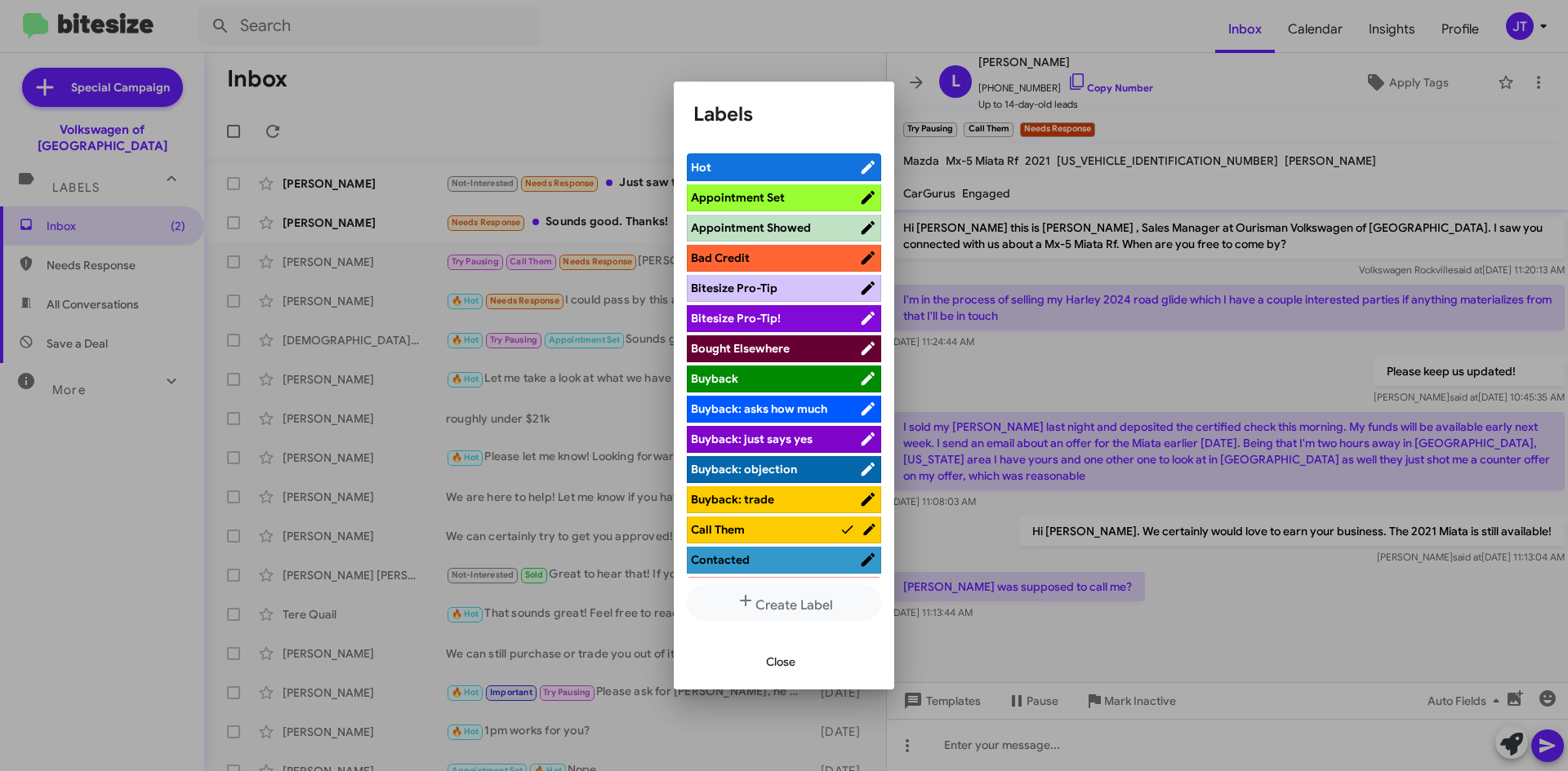
click at [784, 187] on li "Appointment Set" at bounding box center [784, 198] width 194 height 27
click at [749, 198] on span "Appointment Set" at bounding box center [738, 197] width 94 height 14
click at [787, 660] on span "Close" at bounding box center [781, 662] width 30 height 30
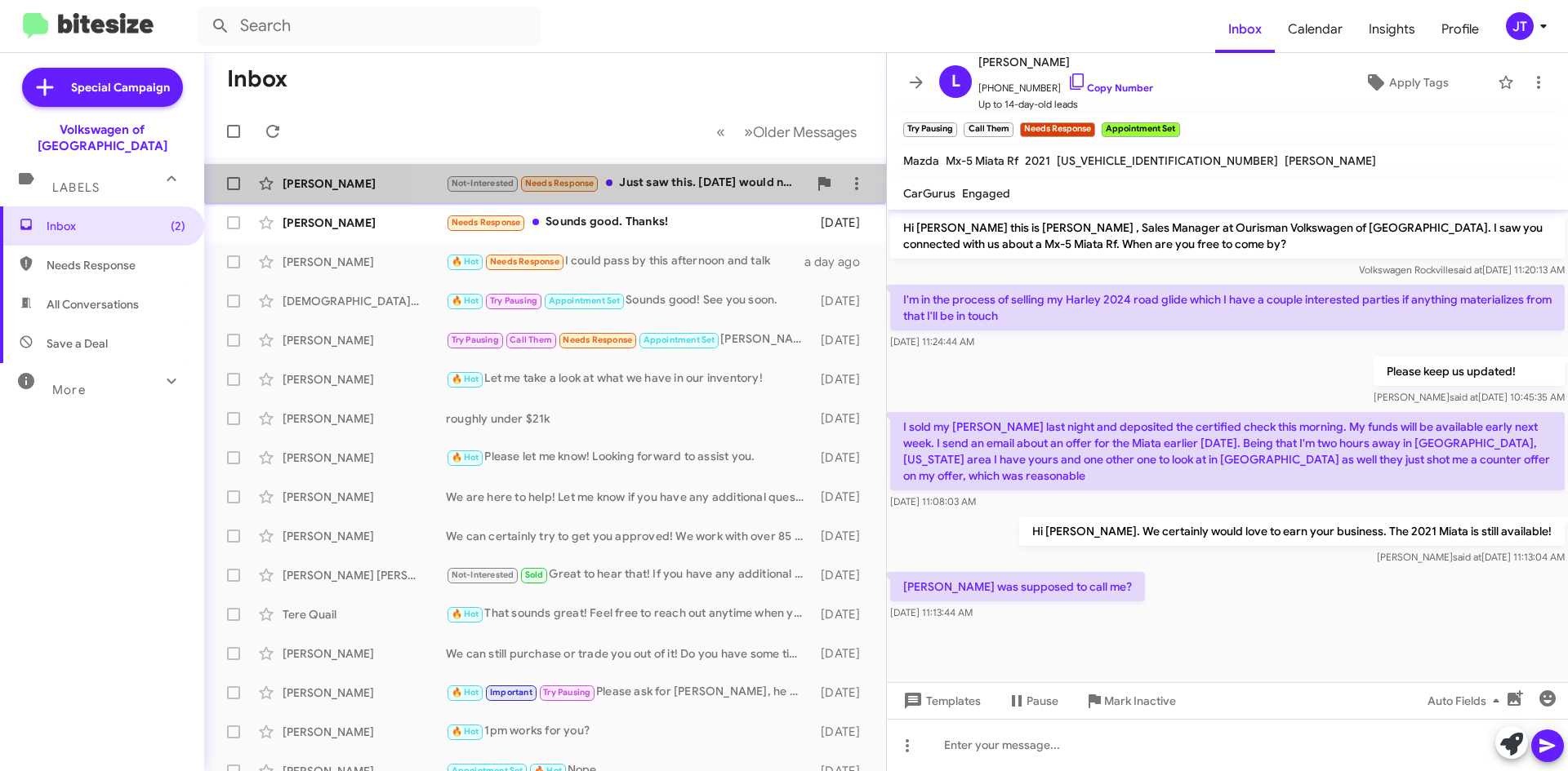
click at [707, 187] on div "Not-Interested Needs Response Just saw this. Yesterday would not have been poss…" at bounding box center [627, 184] width 362 height 19
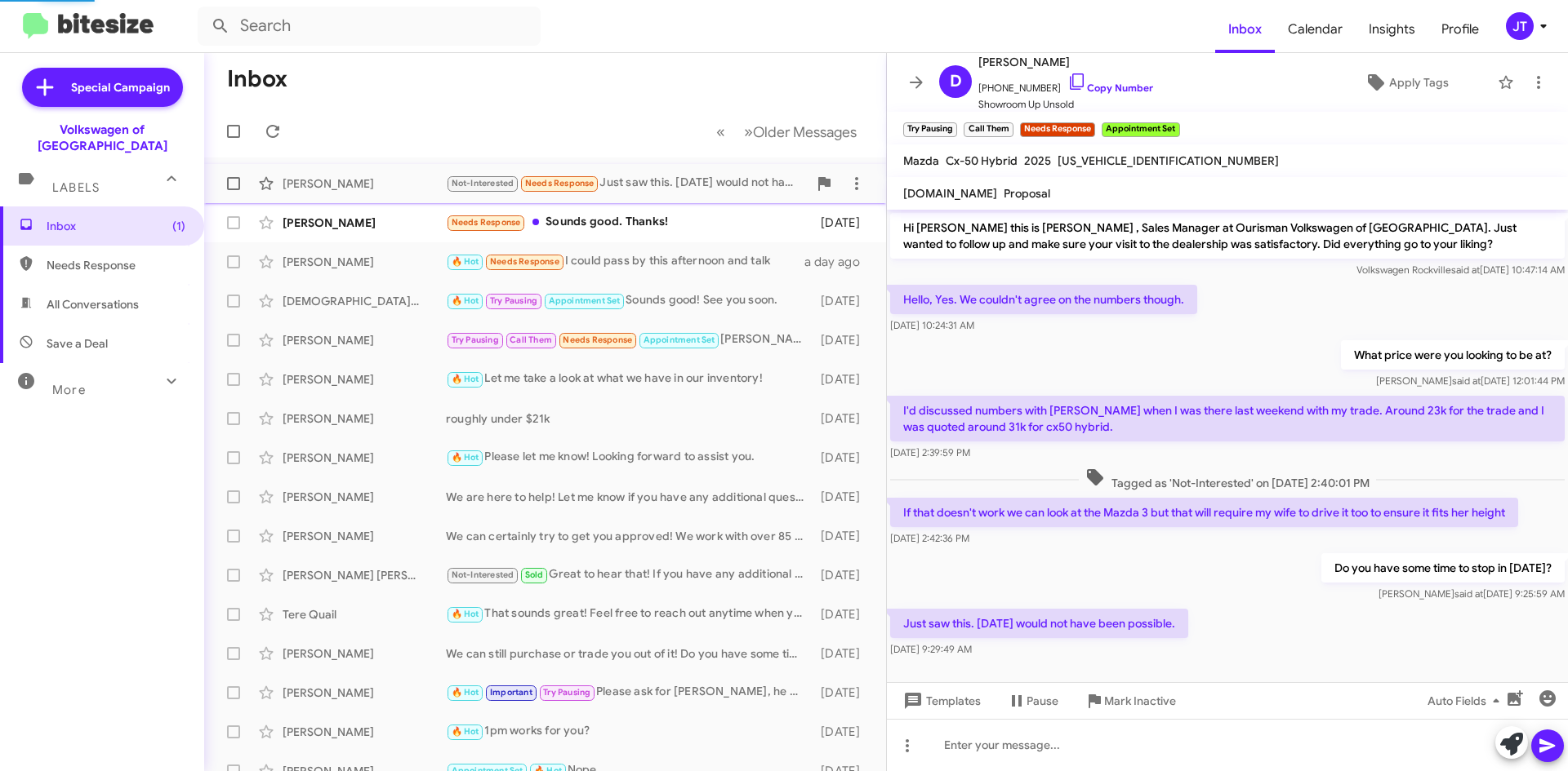
scroll to position [11, 0]
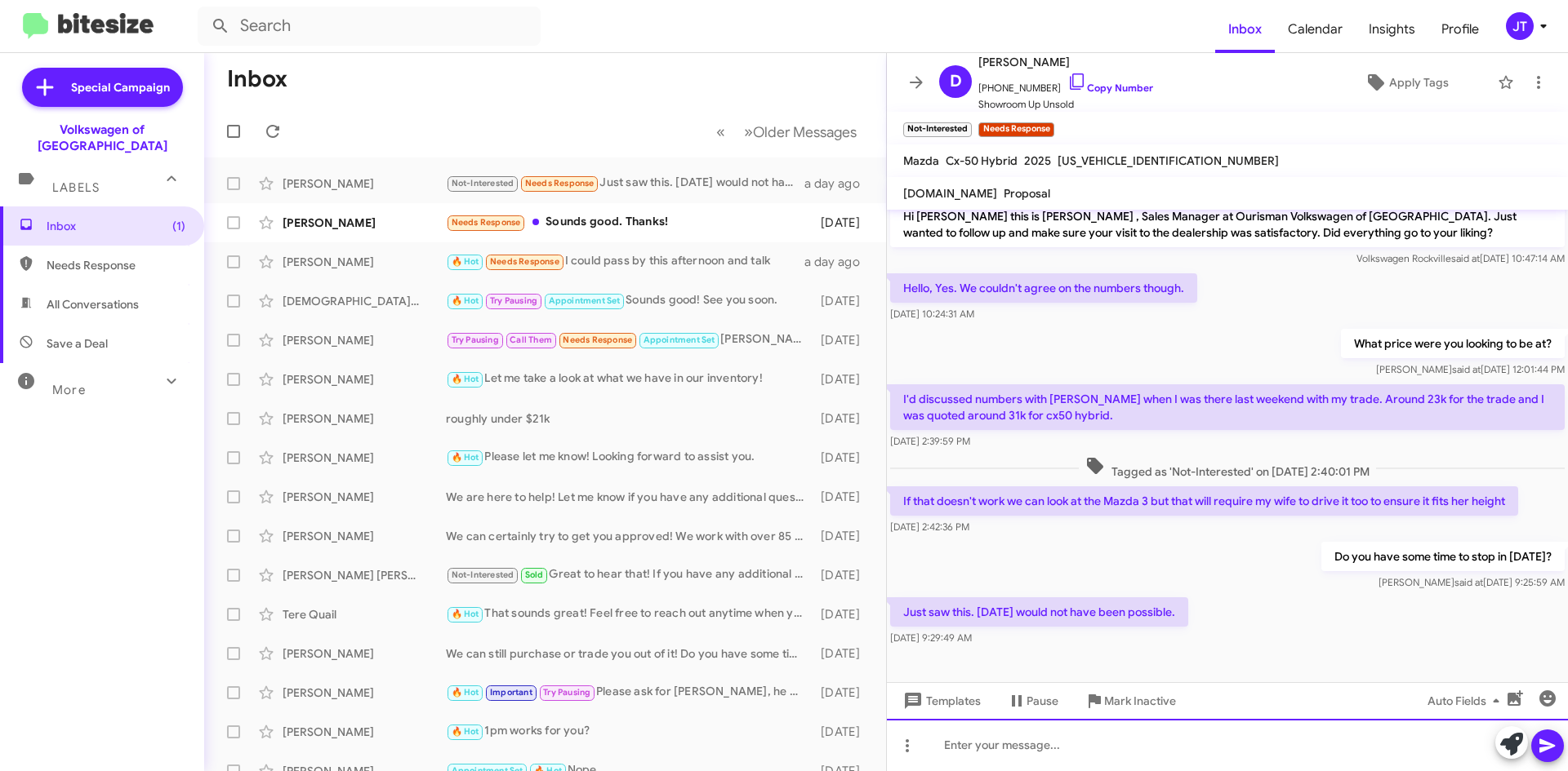
click at [1027, 754] on div at bounding box center [1227, 745] width 681 height 53
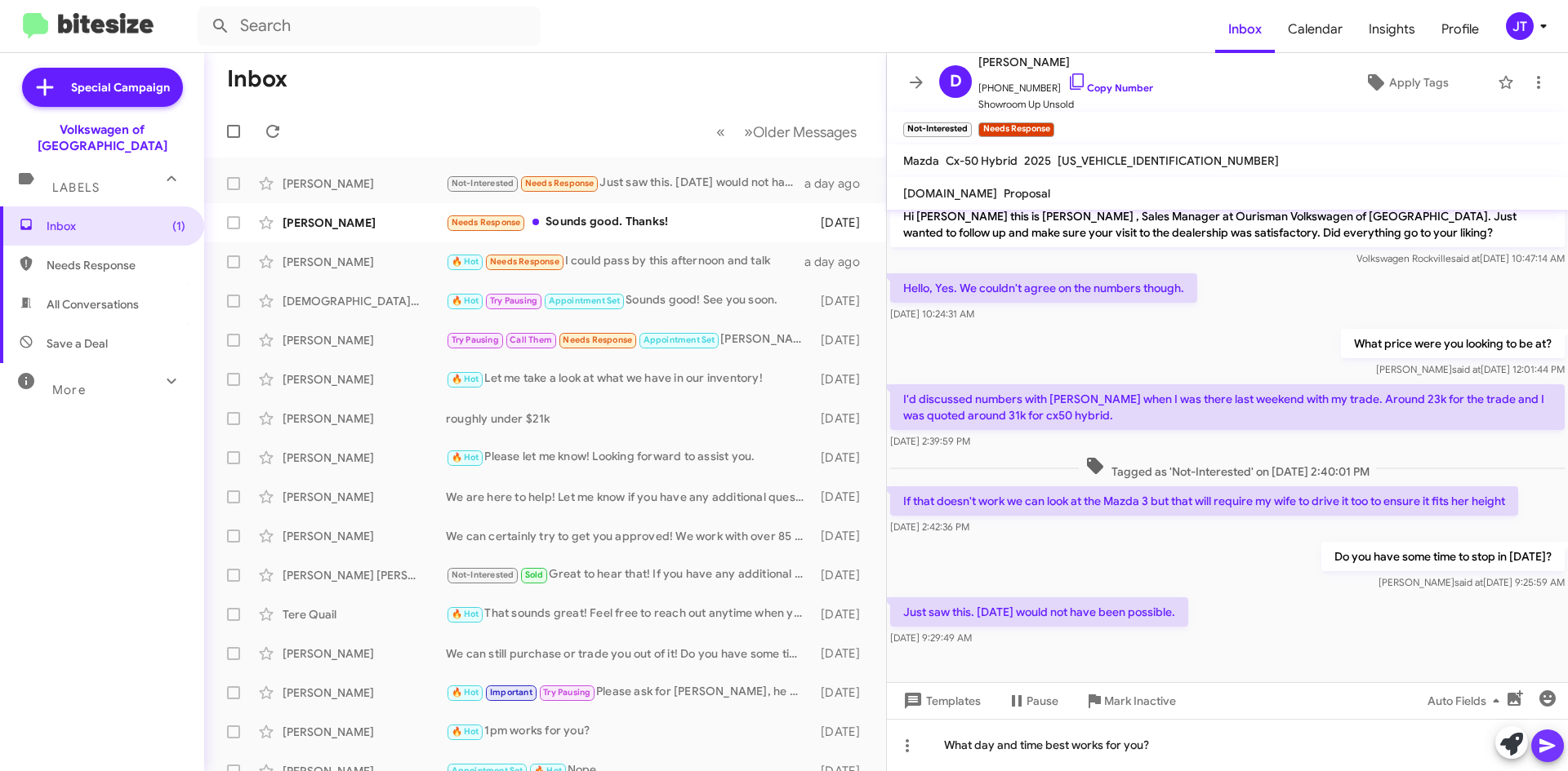
click at [1543, 743] on icon at bounding box center [1547, 746] width 15 height 14
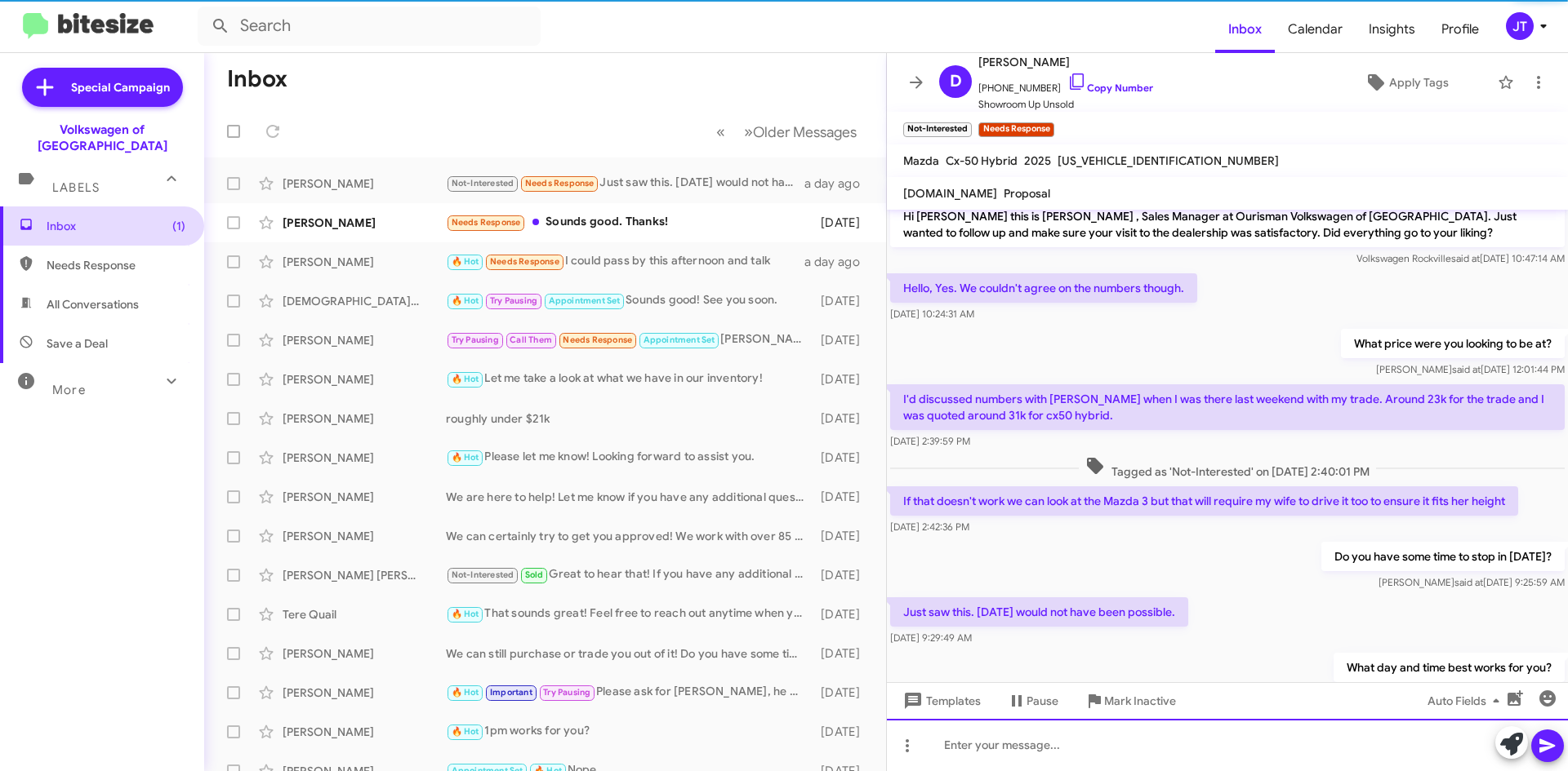
scroll to position [71, 0]
